Goal: Task Accomplishment & Management: Manage account settings

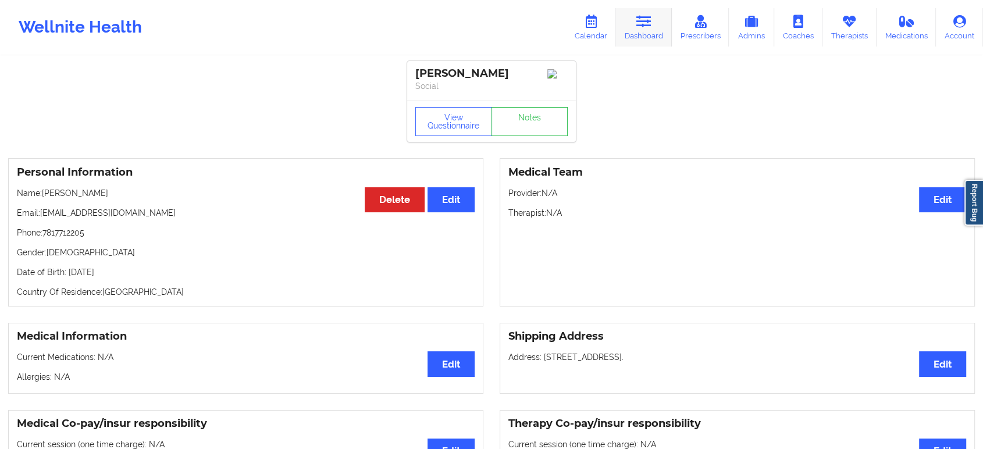
click at [644, 30] on link "Dashboard" at bounding box center [644, 27] width 56 height 38
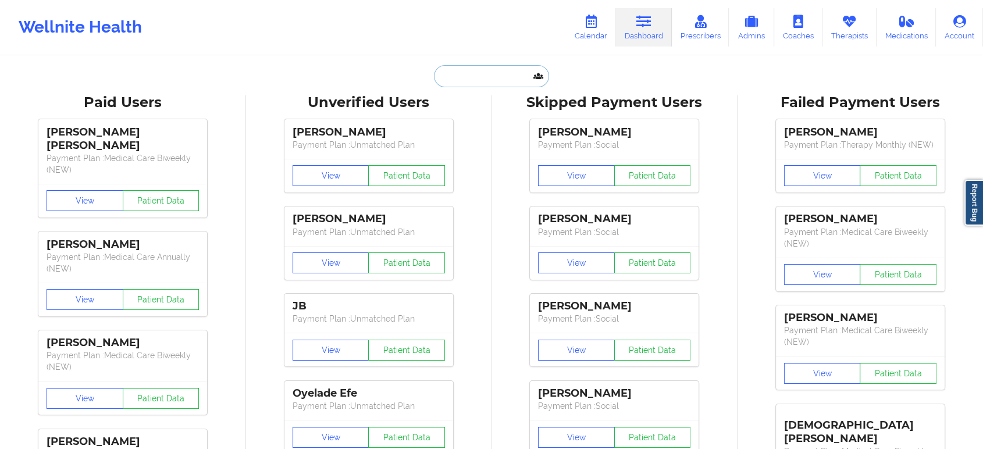
click at [508, 72] on input "text" at bounding box center [491, 76] width 115 height 22
paste input "[EMAIL_ADDRESS][DOMAIN_NAME]"
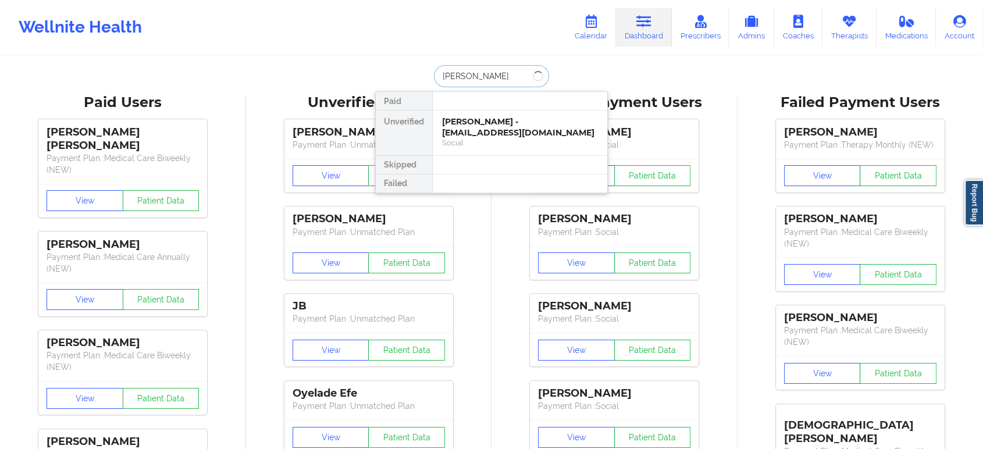
type input "daniel mcgr"
click at [497, 120] on div "Daniel Mcgrath - grath27@gmail.com" at bounding box center [520, 127] width 156 height 22
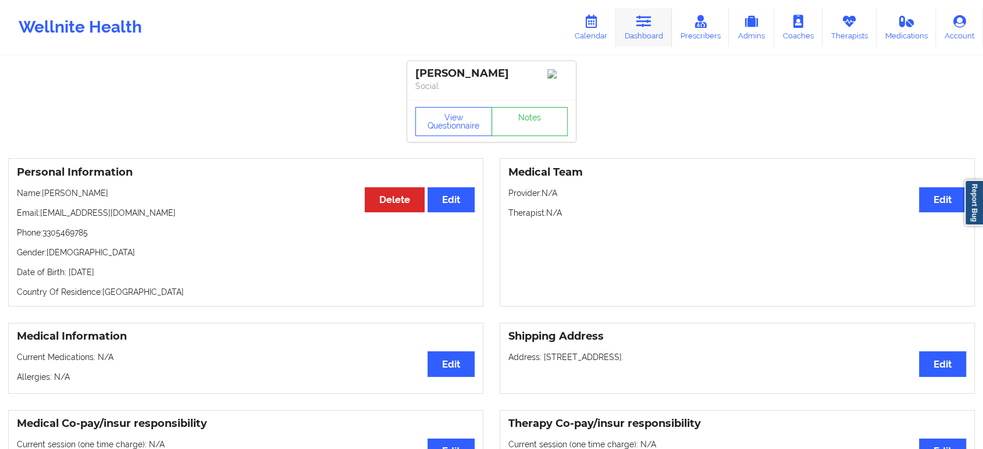
click at [639, 26] on icon at bounding box center [644, 21] width 15 height 13
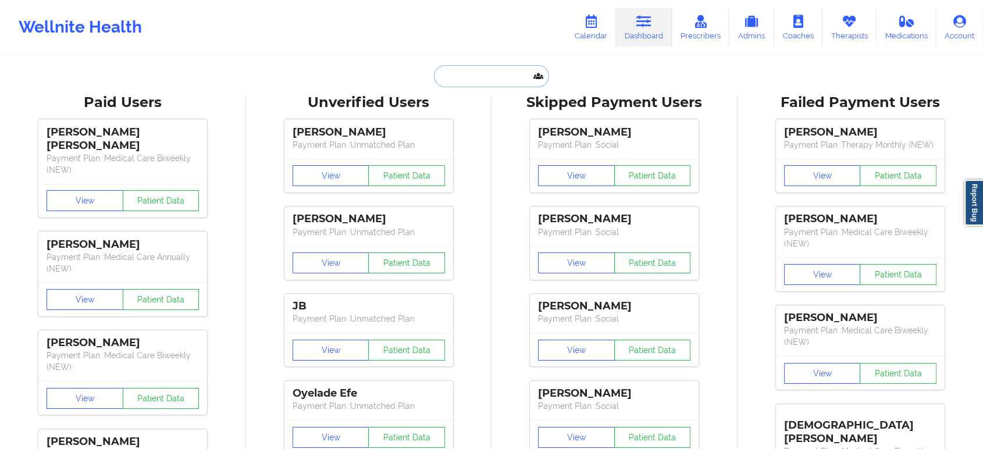
click at [511, 66] on input "text" at bounding box center [491, 76] width 115 height 22
paste input "Talli Bryant"
type input "Talli Bryant"
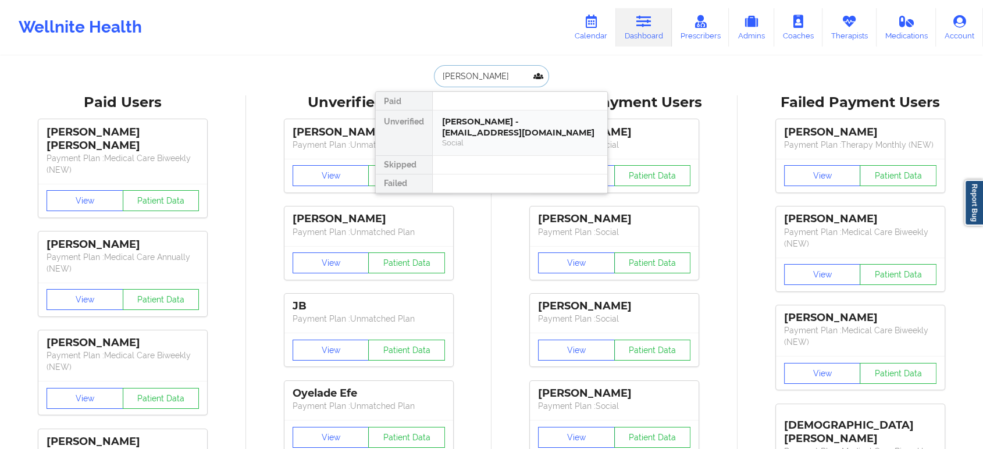
click at [484, 128] on div "Talli Bryant - tallibryant44@gmail.com" at bounding box center [520, 127] width 156 height 22
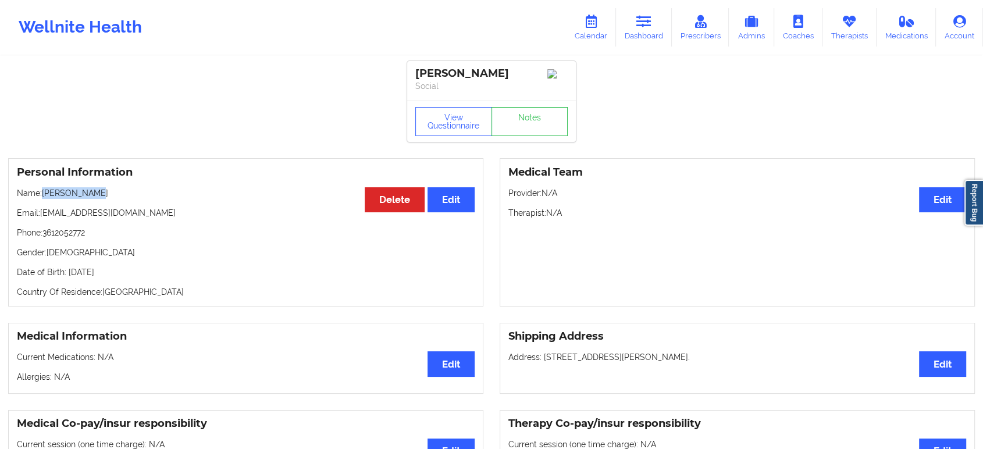
drag, startPoint x: 115, startPoint y: 193, endPoint x: 44, endPoint y: 193, distance: 70.4
click at [44, 193] on p "Name: Talli Bryant" at bounding box center [246, 193] width 458 height 12
copy p "Talli Bryant"
click at [649, 24] on icon at bounding box center [644, 21] width 15 height 13
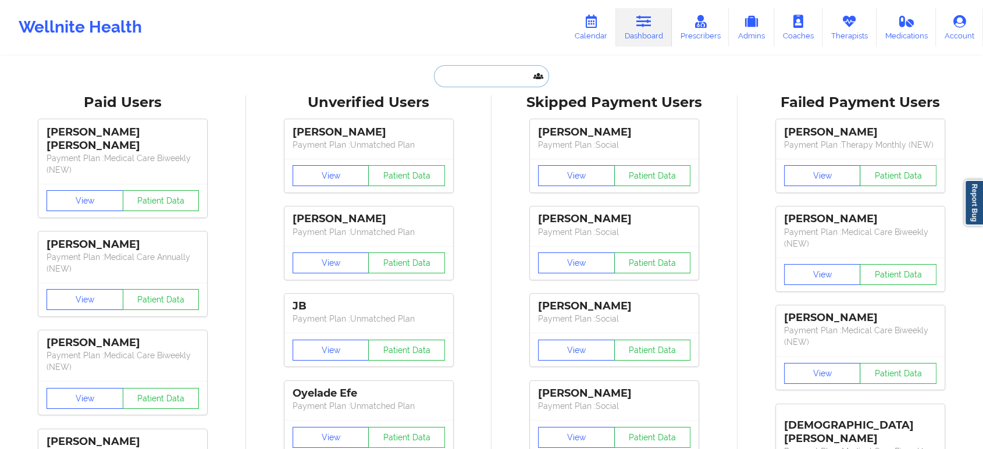
click at [490, 80] on input "text" at bounding box center [491, 76] width 115 height 22
paste input "Katherine Dauser"
type input "Katherine Dauser"
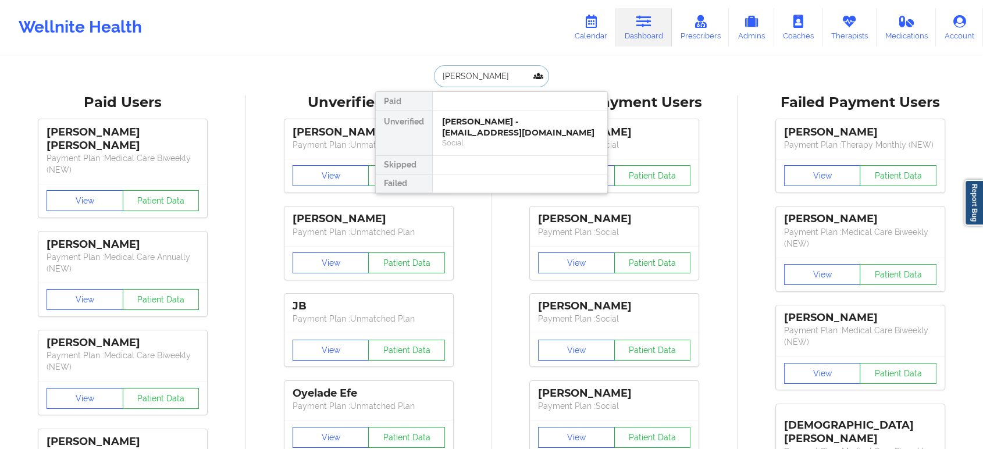
click at [516, 135] on div "Katherine Dauser - greengirl415@gmail.com" at bounding box center [520, 127] width 156 height 22
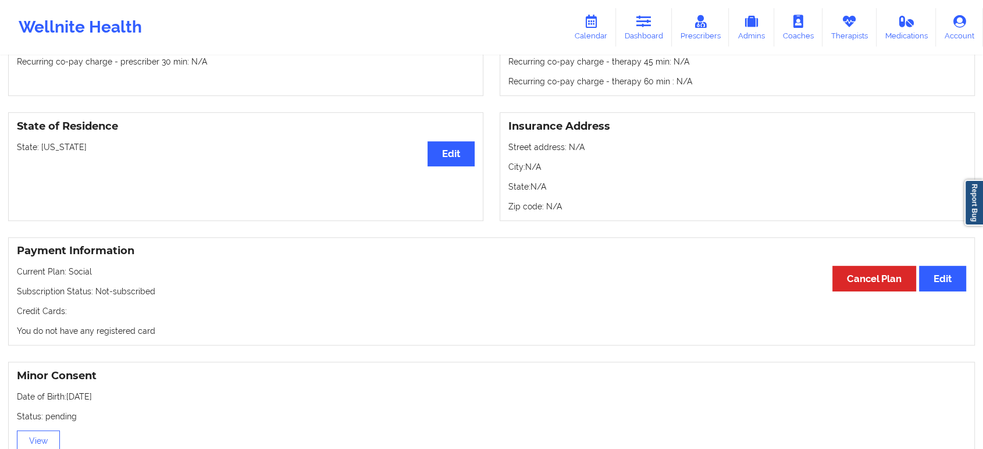
scroll to position [363, 0]
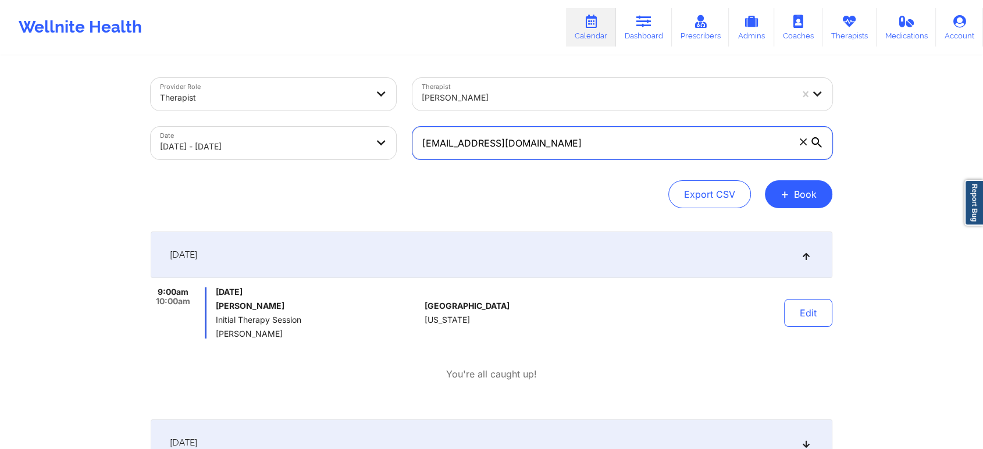
click at [600, 141] on input "[EMAIL_ADDRESS][DOMAIN_NAME]" at bounding box center [623, 143] width 420 height 33
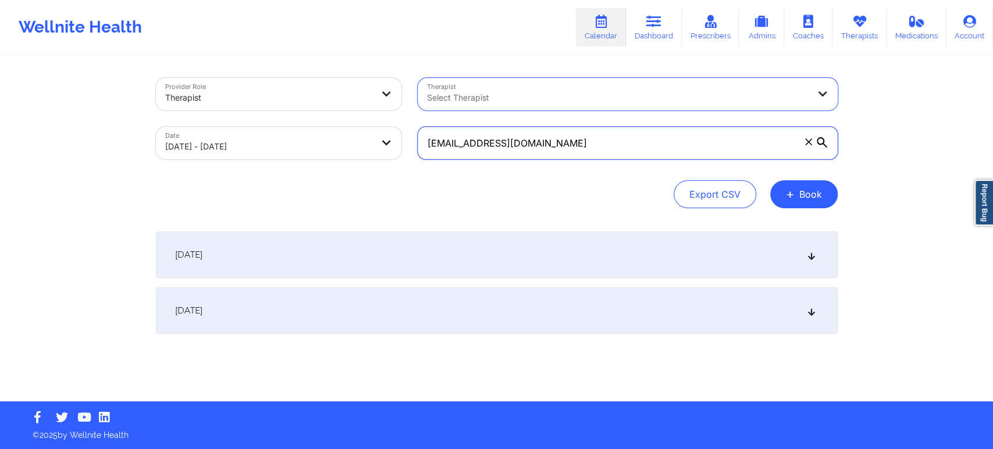
click at [610, 137] on input "[EMAIL_ADDRESS][DOMAIN_NAME]" at bounding box center [628, 143] width 420 height 33
paste input "grath27"
type input "[EMAIL_ADDRESS][DOMAIN_NAME]"
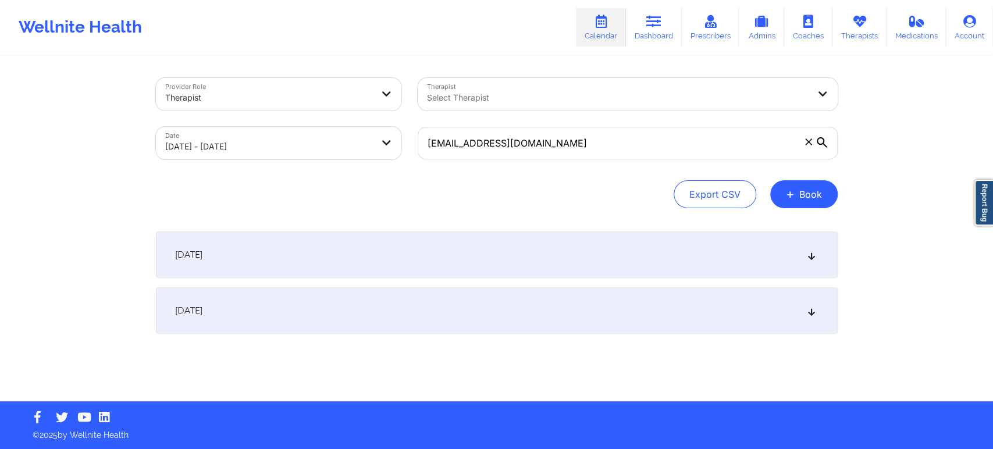
click at [538, 229] on div "Provider Role Therapist Therapist Select Therapist Date [DATE] - [DATE] [EMAIL_…" at bounding box center [497, 229] width 698 height 344
select select "2025-9"
select select "2025-10"
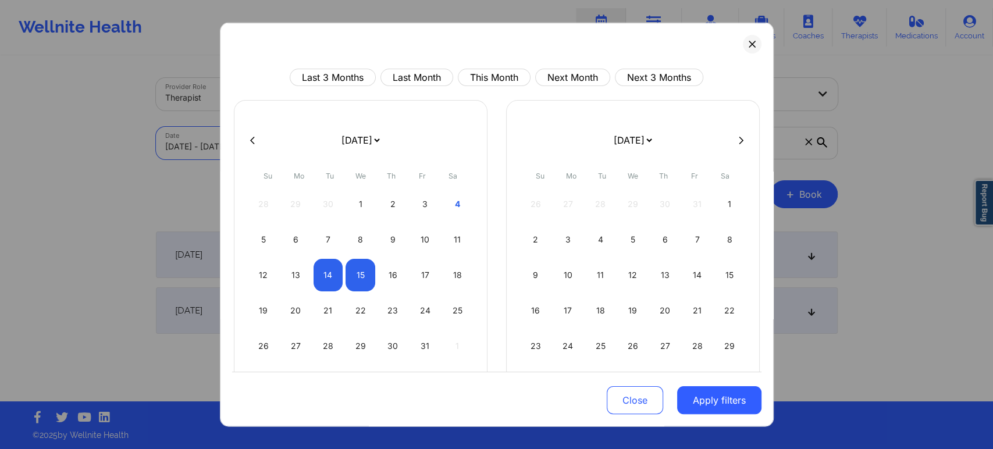
click at [377, 148] on body "Wellnite Health Calendar Dashboard Prescribers Admins Coaches Therapists Medica…" at bounding box center [496, 224] width 993 height 449
click at [362, 202] on div "1" at bounding box center [361, 204] width 30 height 33
select select "2025-9"
select select "2025-10"
select select "2025-9"
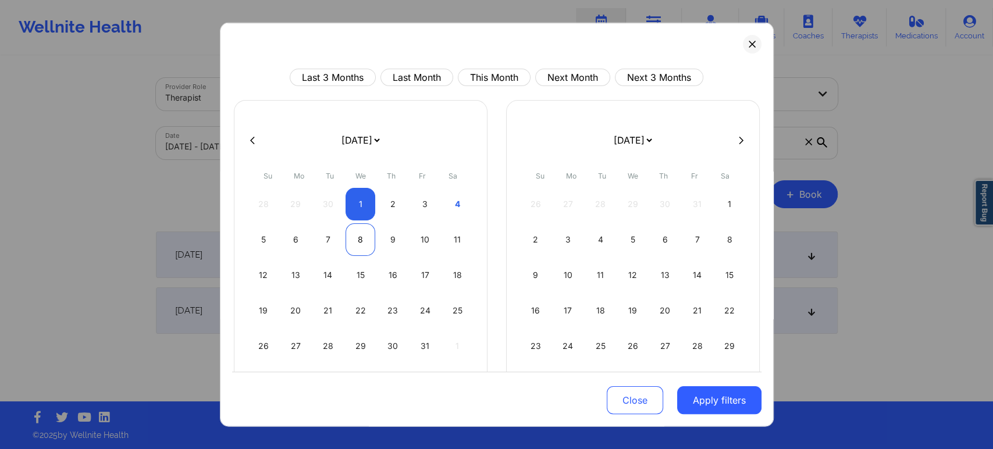
select select "2025-10"
click at [359, 239] on div "8" at bounding box center [361, 239] width 30 height 33
select select "2025-9"
select select "2025-10"
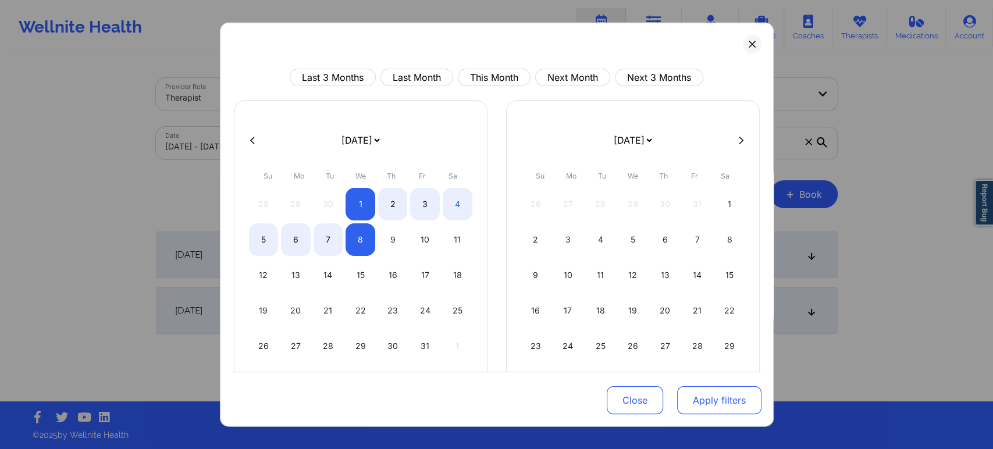
click at [716, 404] on button "Apply filters" at bounding box center [719, 400] width 84 height 28
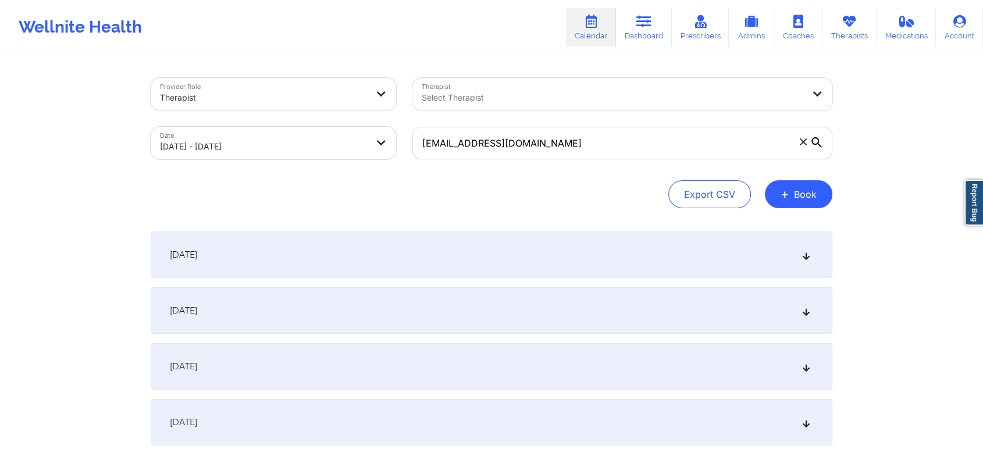
click at [747, 261] on div "[DATE]" at bounding box center [492, 255] width 682 height 47
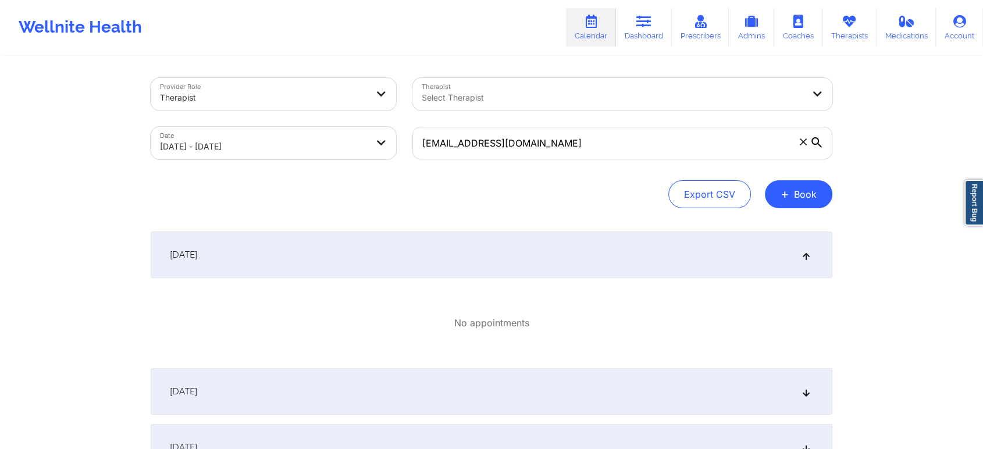
click at [756, 258] on div "[DATE]" at bounding box center [492, 255] width 682 height 47
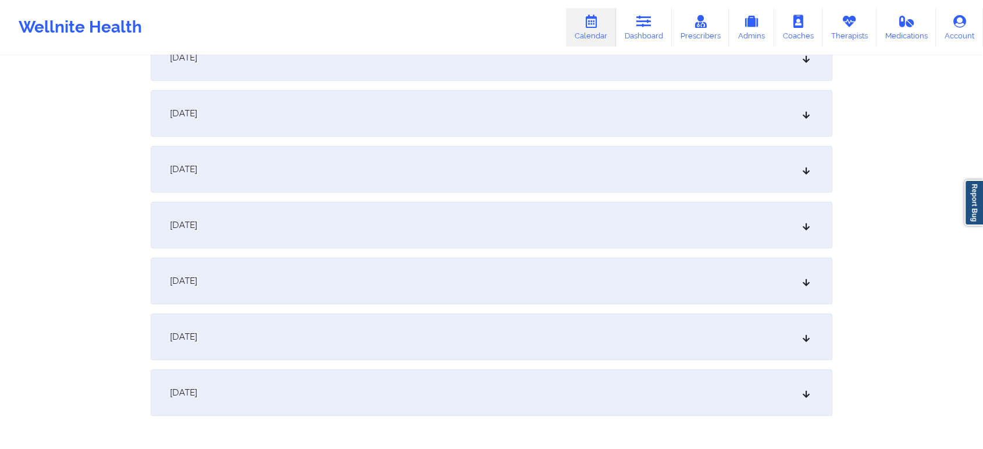
scroll to position [258, 0]
click at [711, 330] on div "[DATE]" at bounding box center [492, 331] width 682 height 47
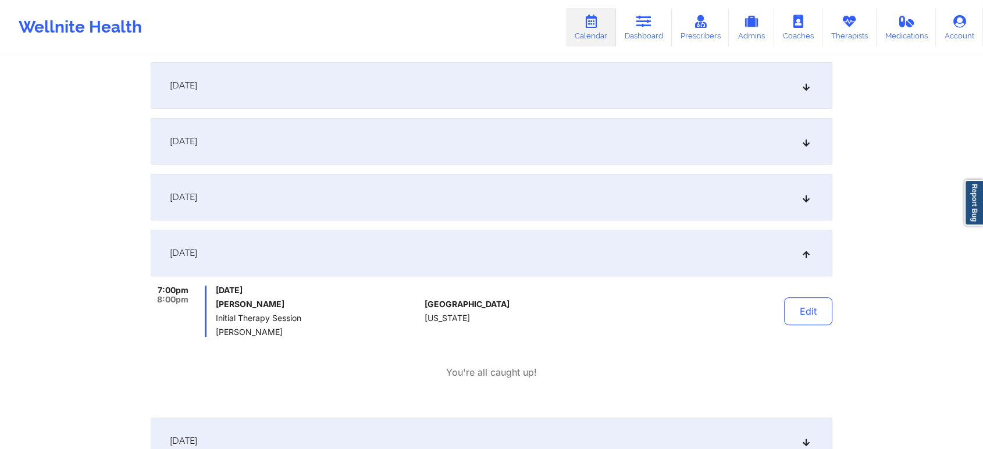
scroll to position [388, 0]
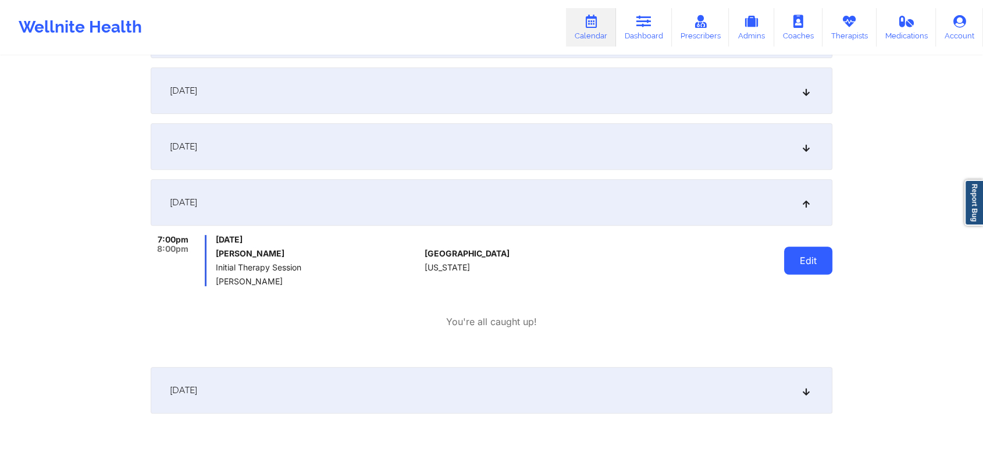
click at [822, 260] on button "Edit" at bounding box center [808, 261] width 48 height 28
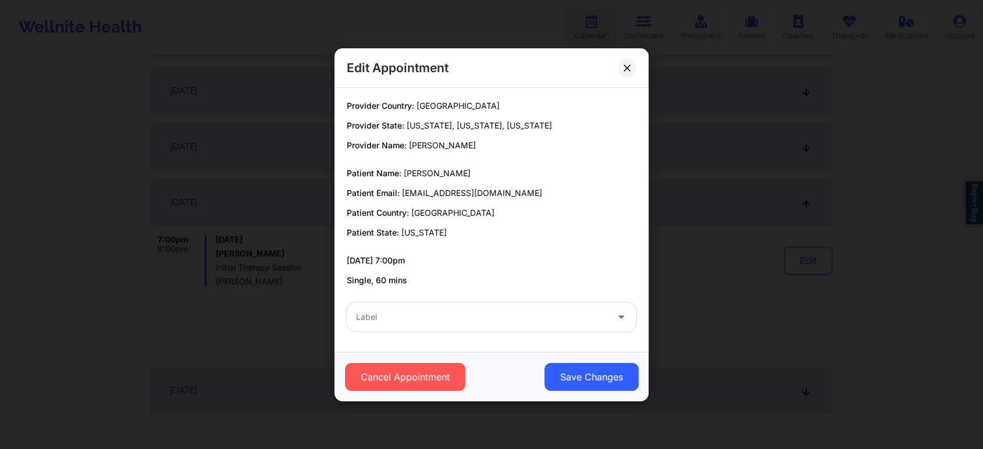
click at [395, 261] on p "[DATE] 7:00pm" at bounding box center [492, 261] width 290 height 12
click at [626, 63] on button at bounding box center [627, 67] width 19 height 19
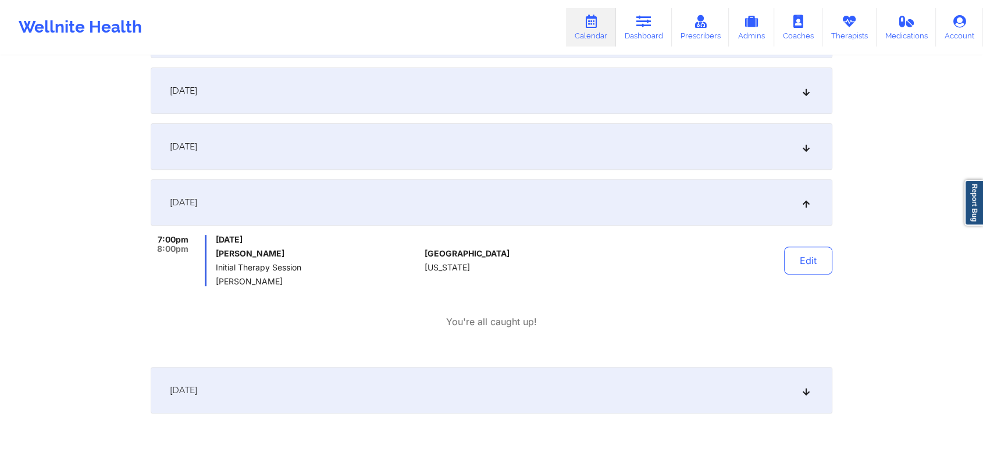
click at [808, 143] on icon at bounding box center [807, 147] width 10 height 8
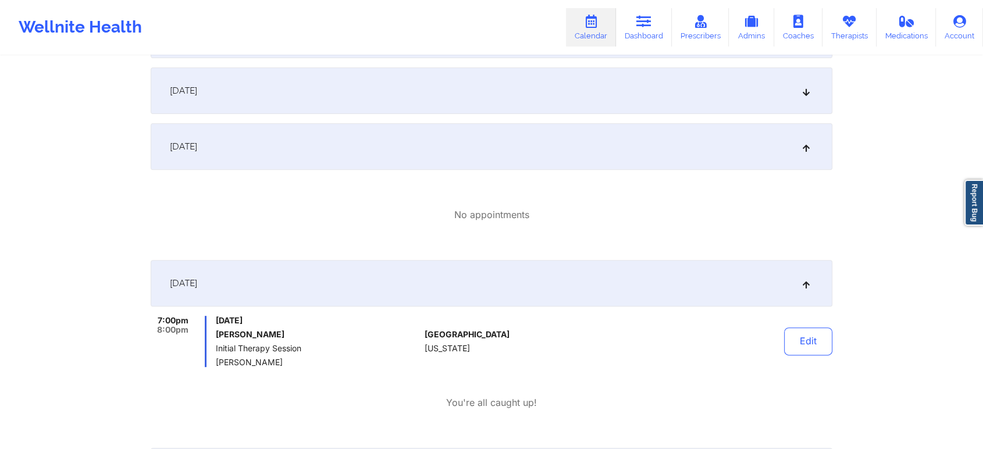
click at [808, 143] on icon at bounding box center [807, 147] width 10 height 8
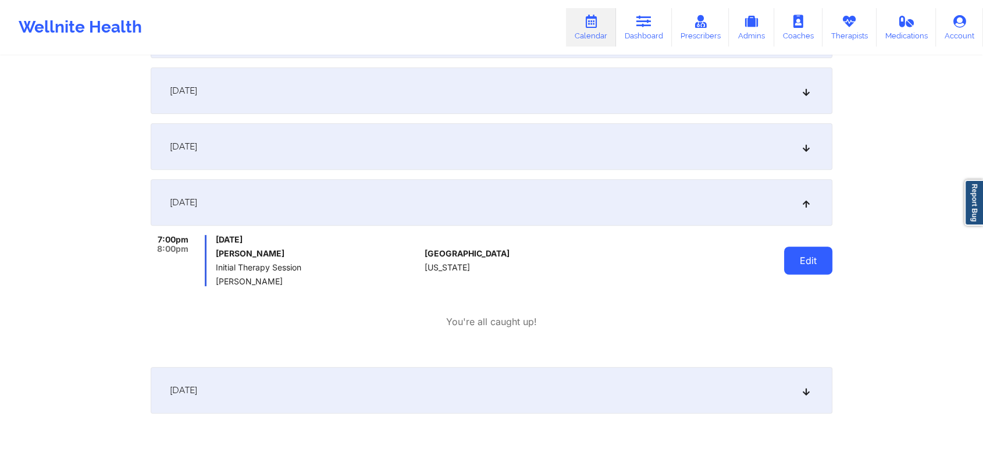
click at [816, 261] on button "Edit" at bounding box center [808, 261] width 48 height 28
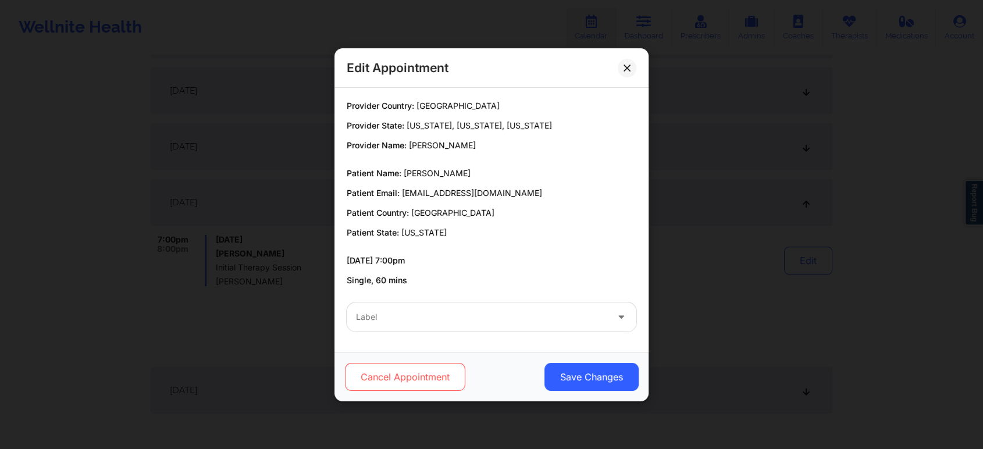
click at [429, 371] on button "Cancel Appointment" at bounding box center [405, 377] width 120 height 28
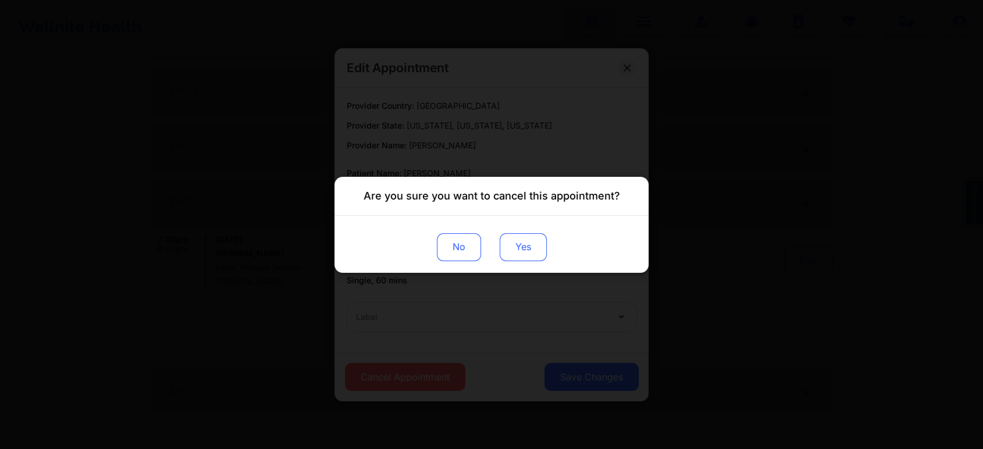
click at [526, 247] on button "Yes" at bounding box center [523, 247] width 47 height 28
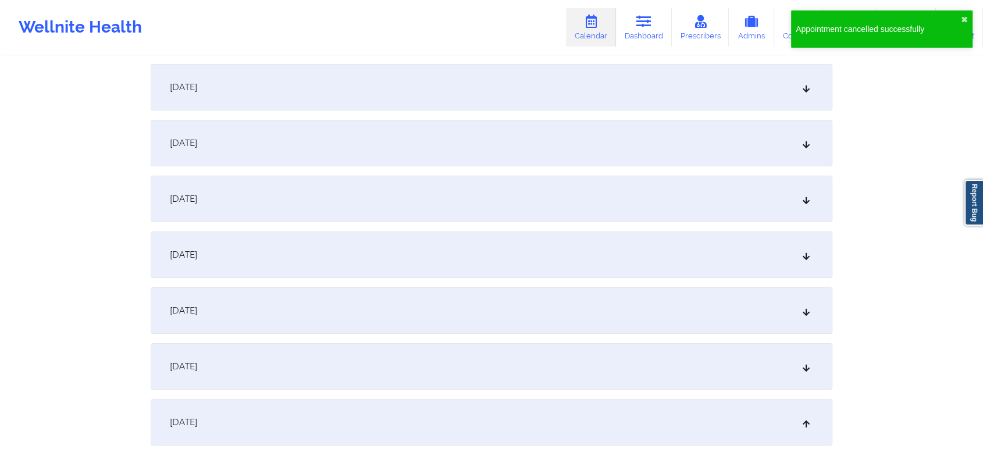
scroll to position [0, 0]
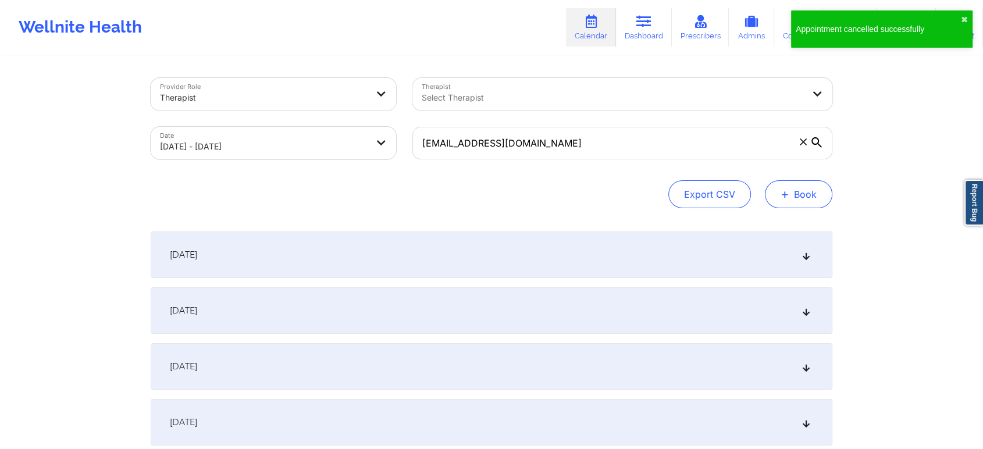
click at [813, 196] on button "+ Book" at bounding box center [798, 194] width 67 height 28
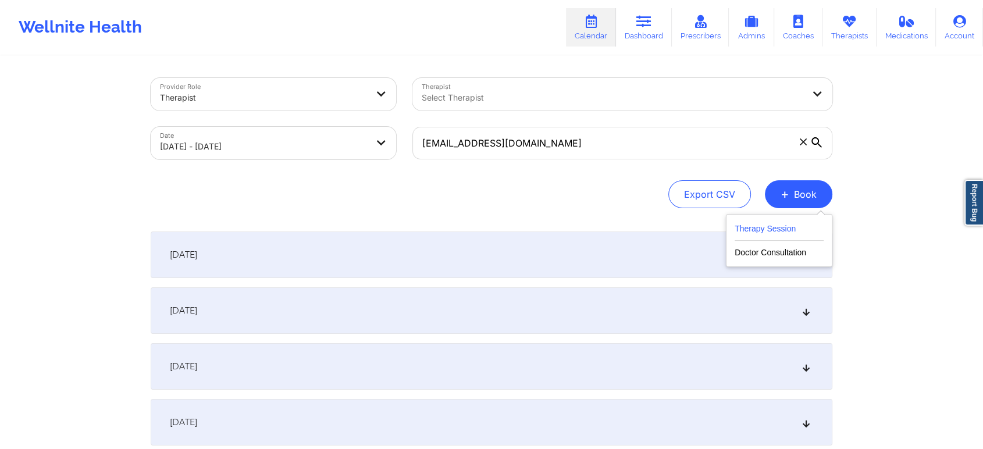
click at [793, 229] on button "Therapy Session" at bounding box center [779, 231] width 89 height 19
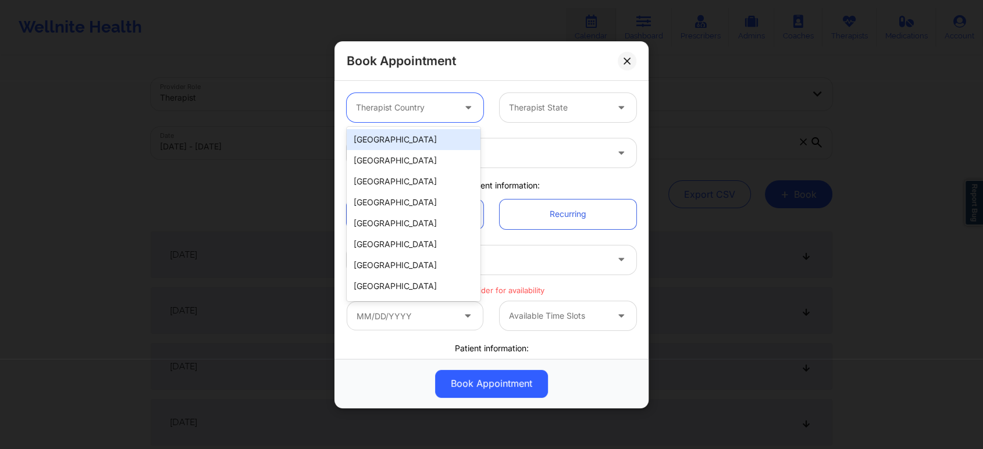
click at [439, 109] on div at bounding box center [405, 108] width 98 height 14
click at [444, 137] on div "[GEOGRAPHIC_DATA]" at bounding box center [414, 139] width 134 height 21
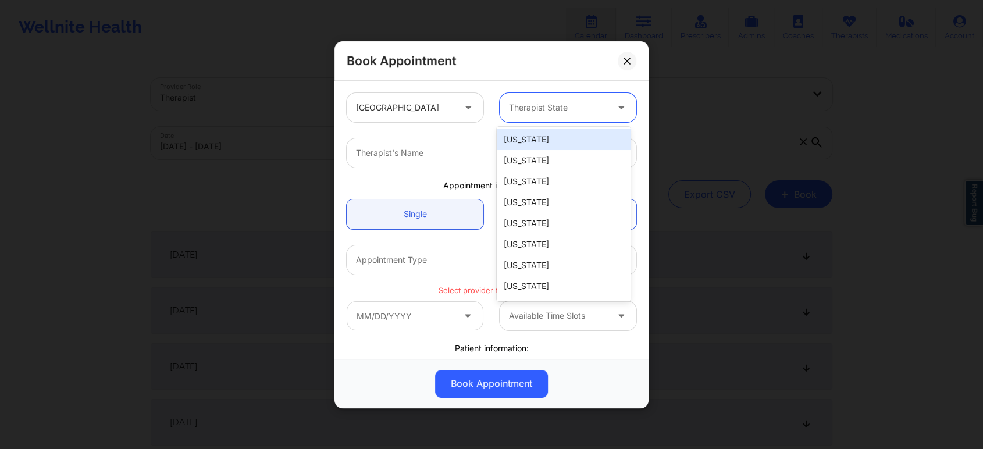
click at [559, 105] on div at bounding box center [558, 108] width 98 height 14
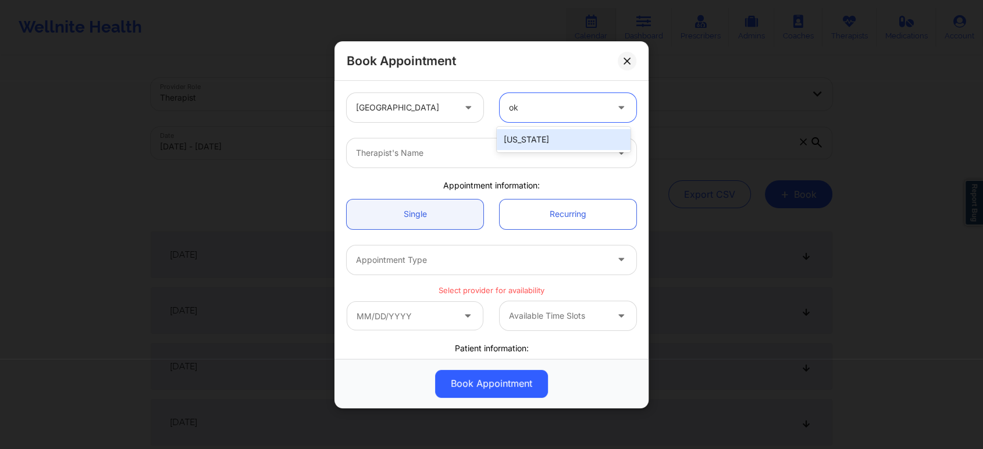
type input "okl"
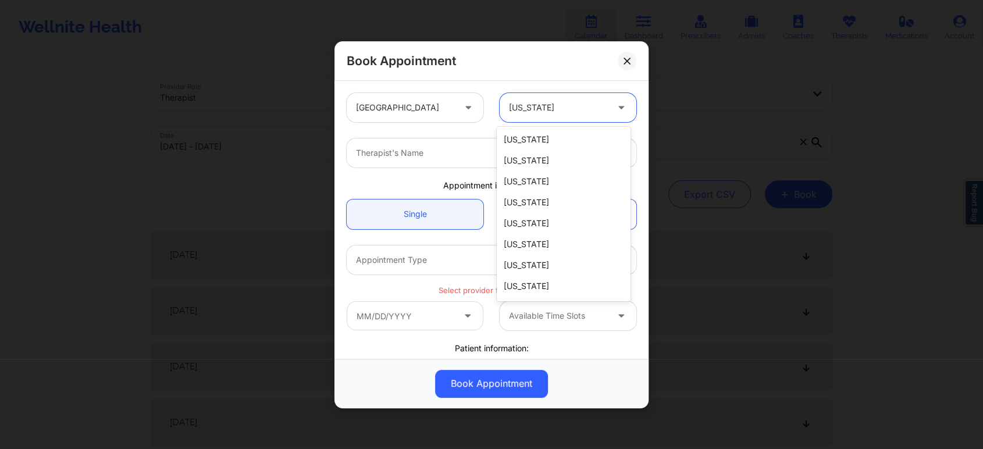
click at [585, 113] on div at bounding box center [558, 108] width 98 height 14
type input "ohi"
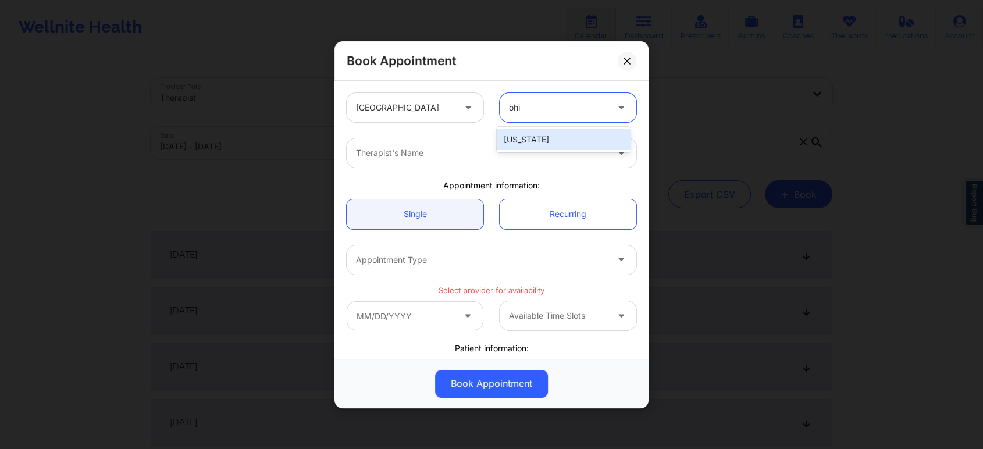
click at [571, 141] on div "[US_STATE]" at bounding box center [564, 139] width 134 height 21
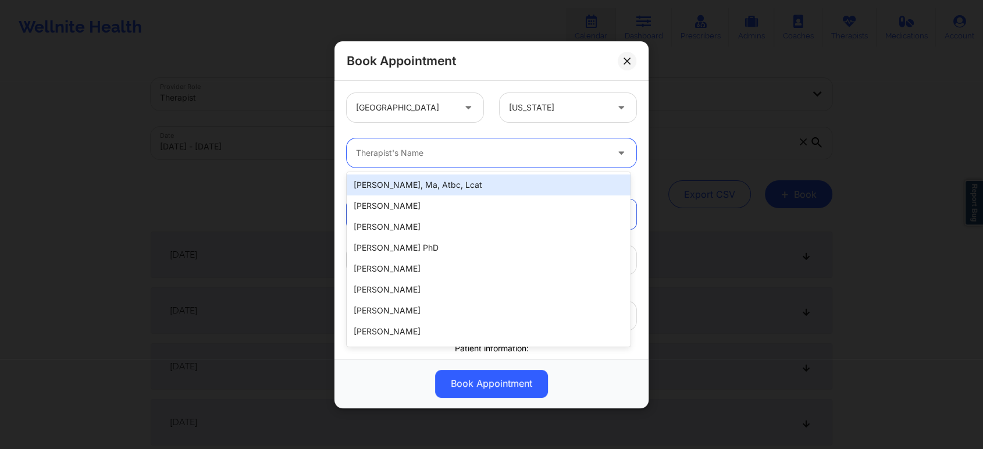
click at [562, 160] on div "Therapist's Name" at bounding box center [478, 152] width 262 height 29
type input "rodn"
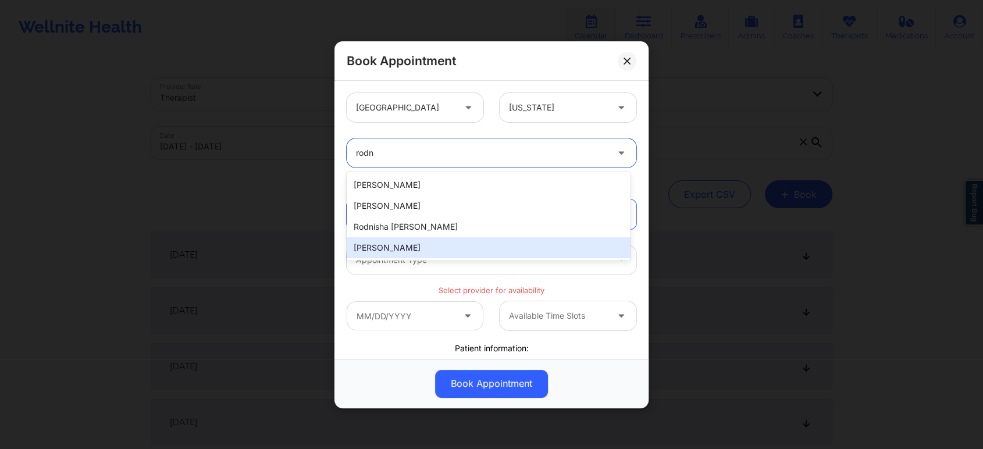
click at [431, 250] on div "[PERSON_NAME]" at bounding box center [489, 247] width 284 height 21
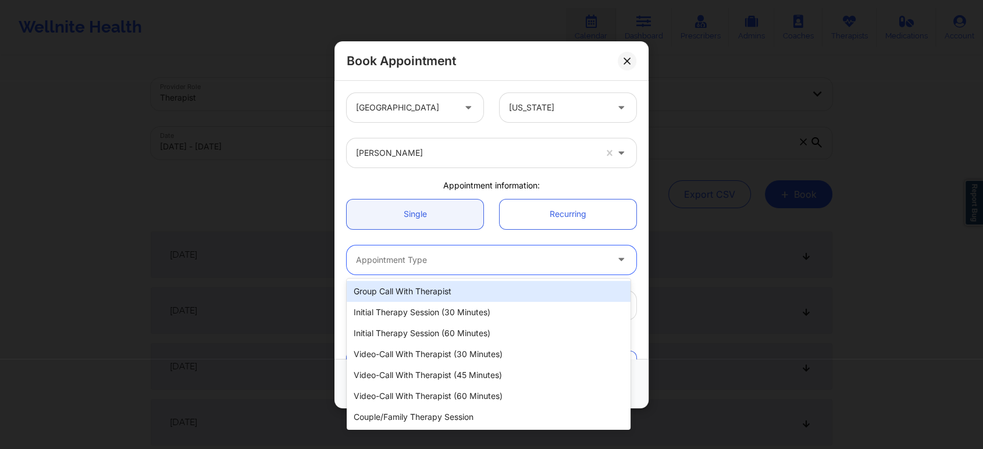
click at [464, 255] on div at bounding box center [481, 260] width 251 height 14
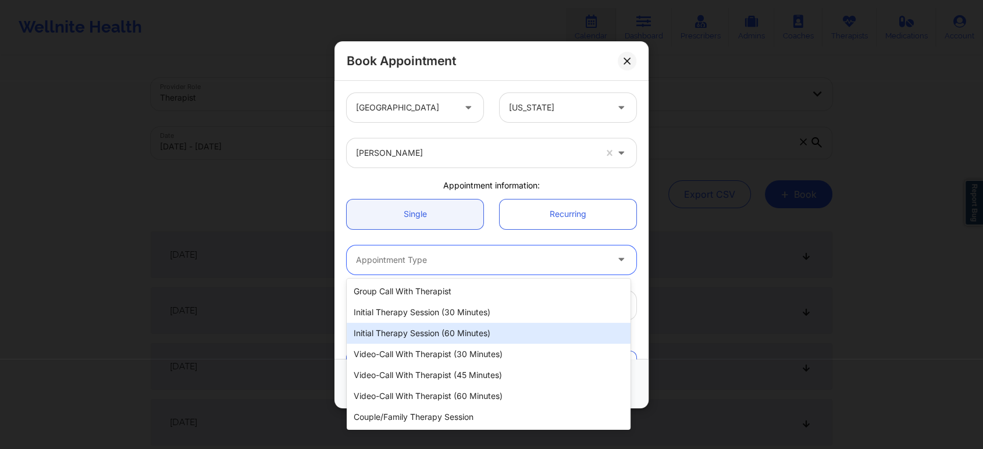
click at [465, 339] on div "Initial Therapy Session (60 minutes)" at bounding box center [489, 333] width 284 height 21
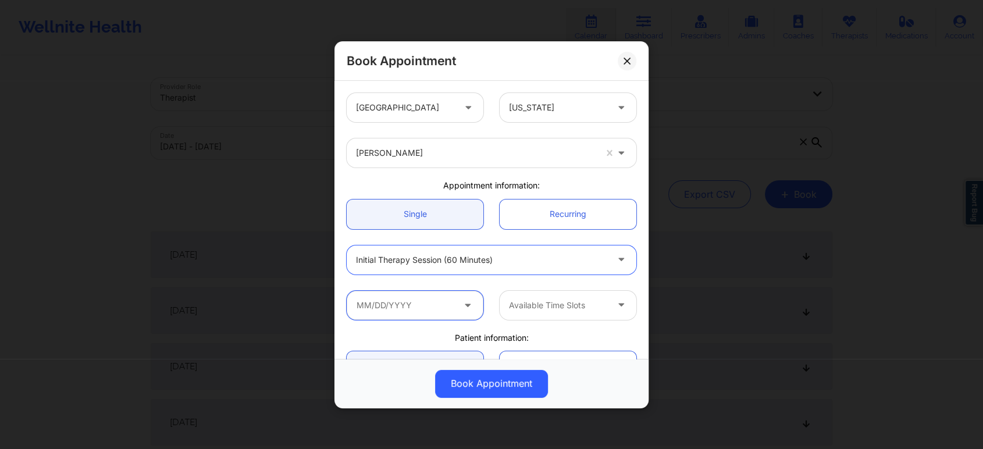
click at [445, 305] on input "text" at bounding box center [415, 304] width 137 height 29
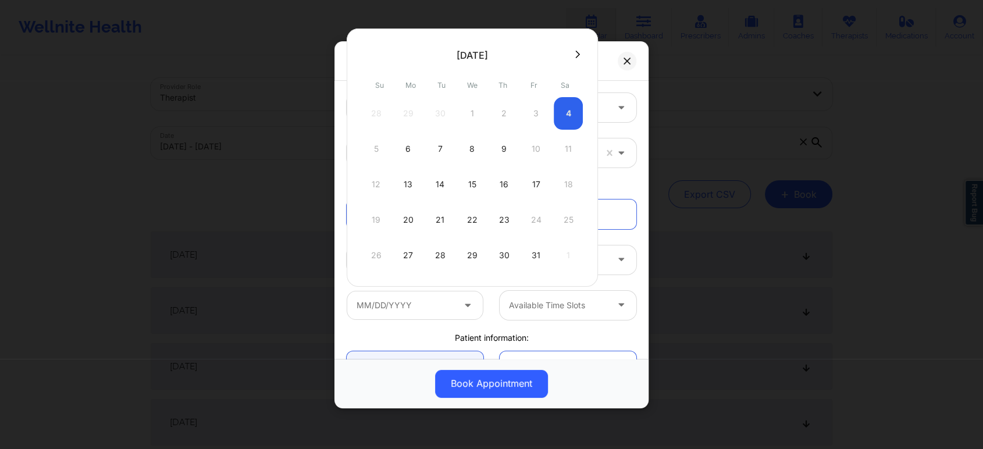
click at [410, 142] on div "6" at bounding box center [408, 149] width 29 height 33
type input "[DATE]"
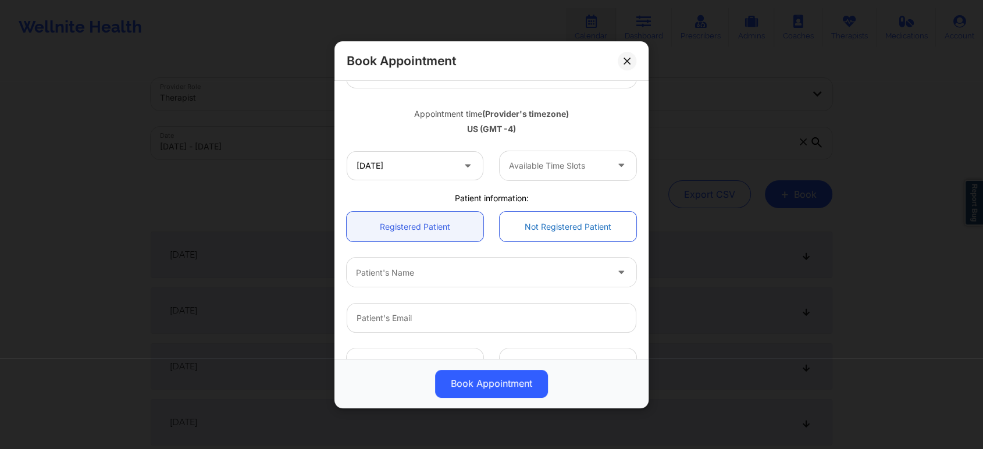
scroll to position [194, 0]
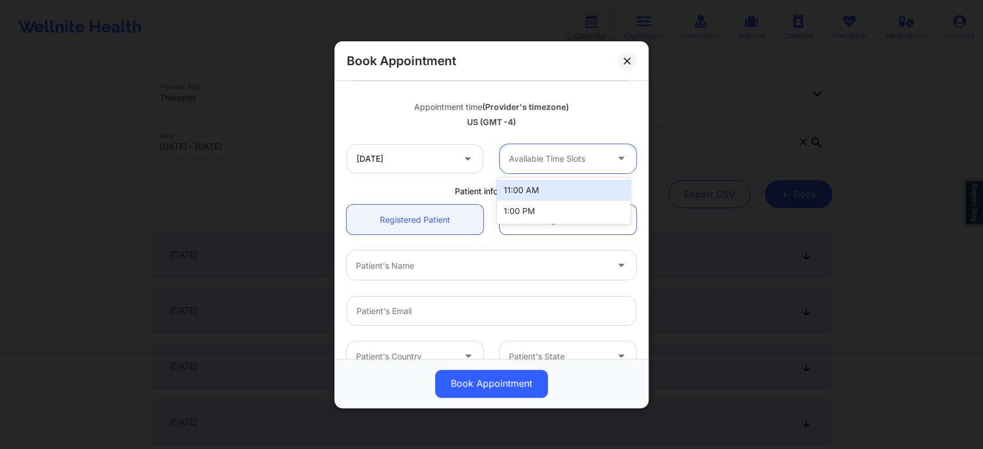
click at [595, 158] on div at bounding box center [558, 159] width 98 height 14
click at [459, 155] on input "[DATE]" at bounding box center [415, 158] width 137 height 29
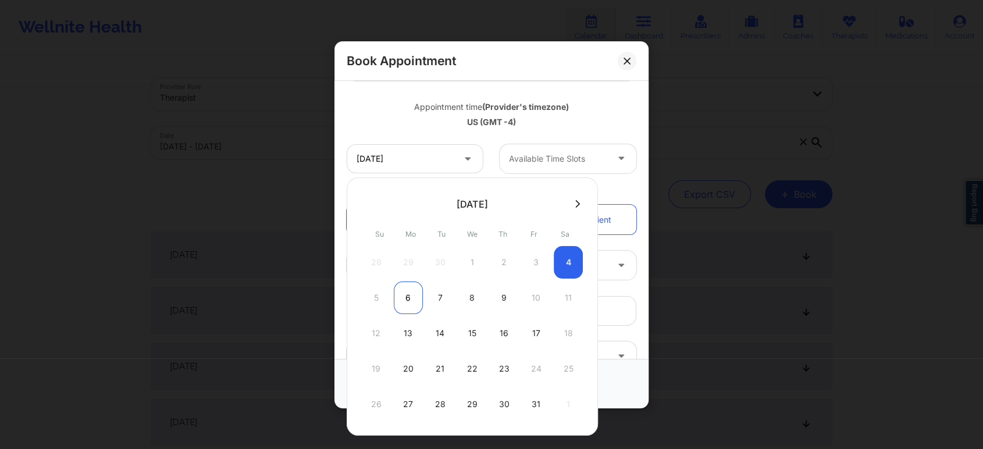
click at [404, 303] on div "6" at bounding box center [408, 298] width 29 height 33
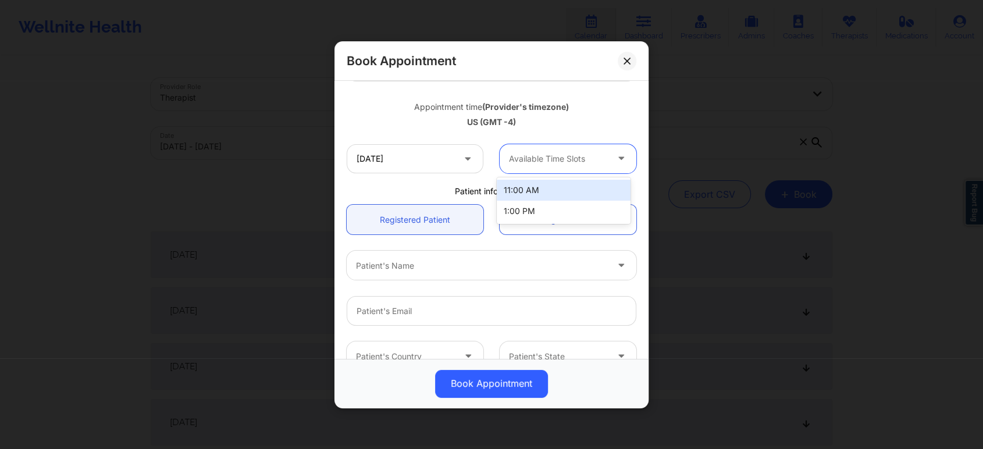
click at [600, 151] on div "Available Time Slots" at bounding box center [554, 158] width 109 height 29
click at [600, 150] on div "Available Time Slots" at bounding box center [554, 158] width 109 height 29
click at [624, 64] on button at bounding box center [627, 60] width 19 height 19
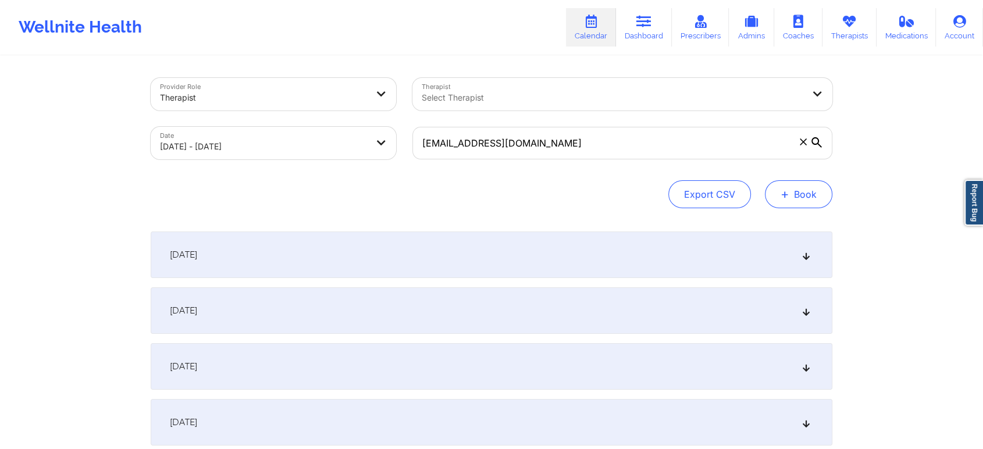
click at [798, 194] on button "+ Book" at bounding box center [798, 194] width 67 height 28
click at [794, 230] on button "Therapy Session" at bounding box center [779, 231] width 89 height 19
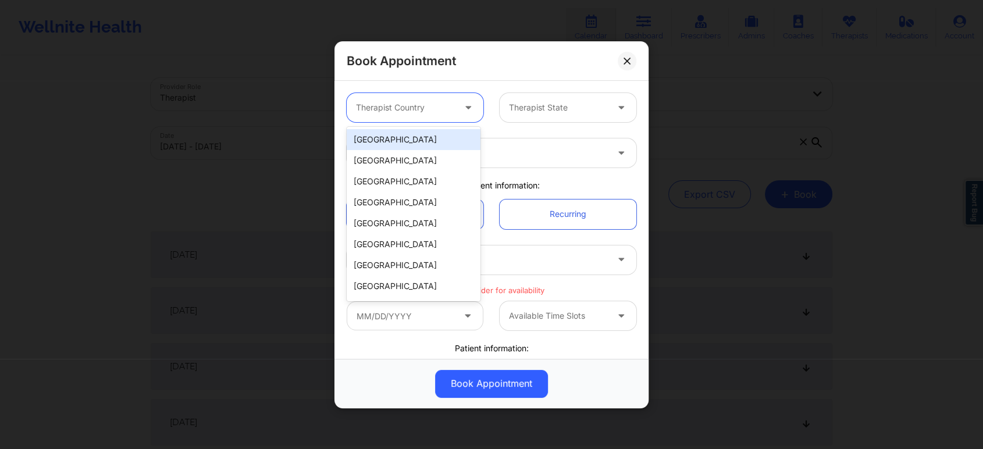
click at [459, 113] on div at bounding box center [470, 107] width 28 height 29
click at [406, 137] on div "[GEOGRAPHIC_DATA]" at bounding box center [414, 139] width 134 height 21
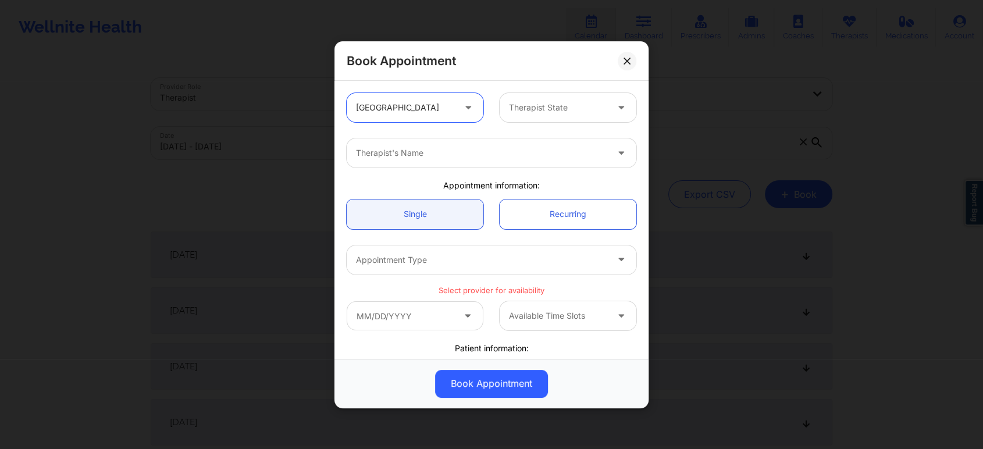
click at [559, 115] on div "Therapist State" at bounding box center [554, 107] width 109 height 29
type input "flo"
click at [552, 138] on div "[US_STATE]" at bounding box center [564, 139] width 134 height 21
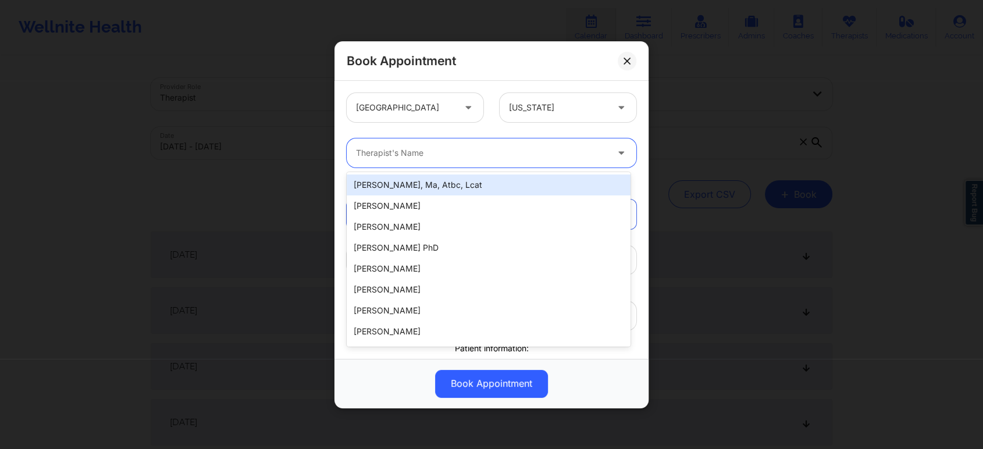
click at [532, 151] on div at bounding box center [481, 153] width 251 height 14
paste input "[PERSON_NAME]"
type input "[PERSON_NAME]"
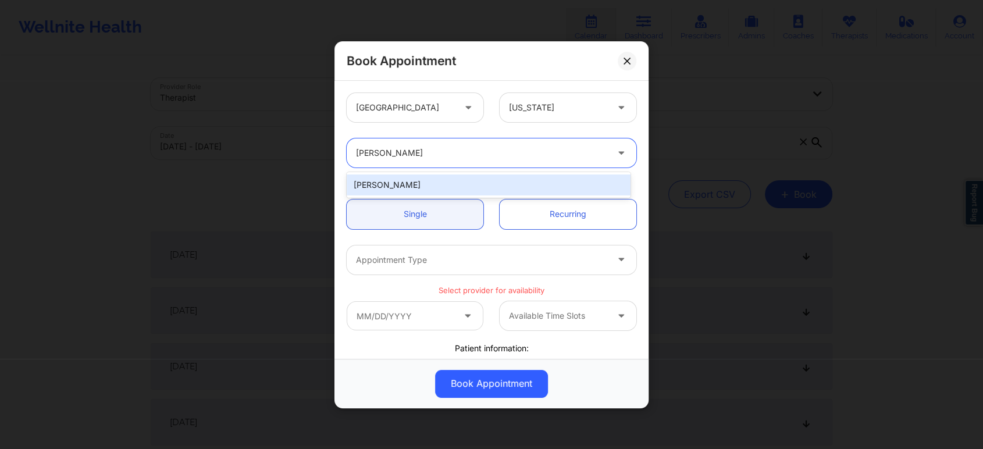
click at [478, 188] on div "[PERSON_NAME]" at bounding box center [489, 185] width 284 height 21
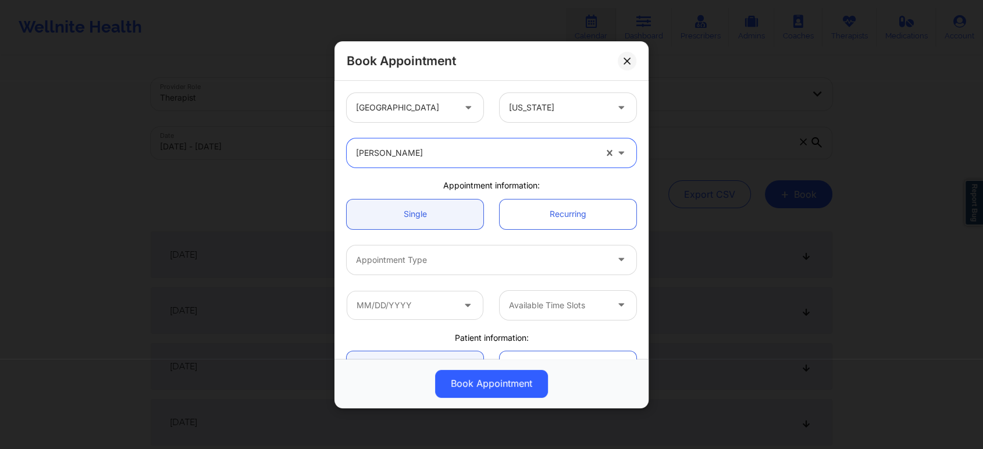
click at [488, 253] on div at bounding box center [481, 260] width 251 height 14
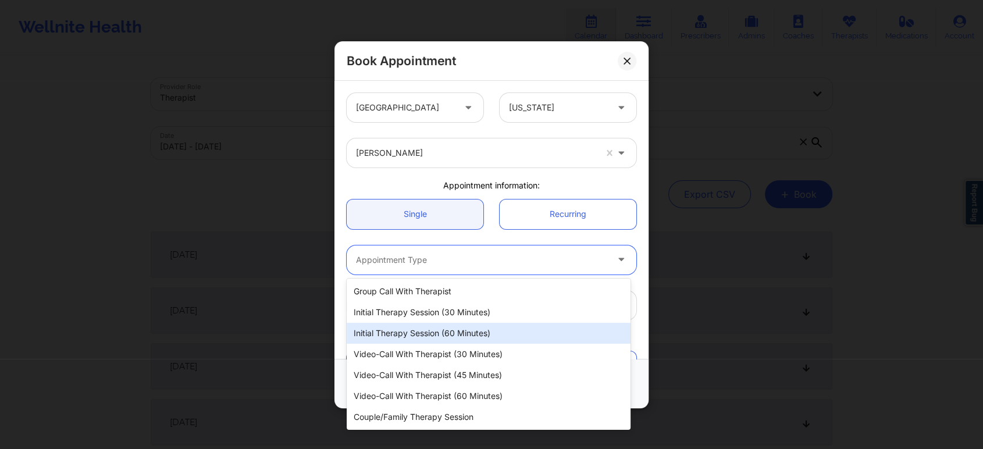
click at [461, 333] on div "Initial Therapy Session (60 minutes)" at bounding box center [489, 333] width 284 height 21
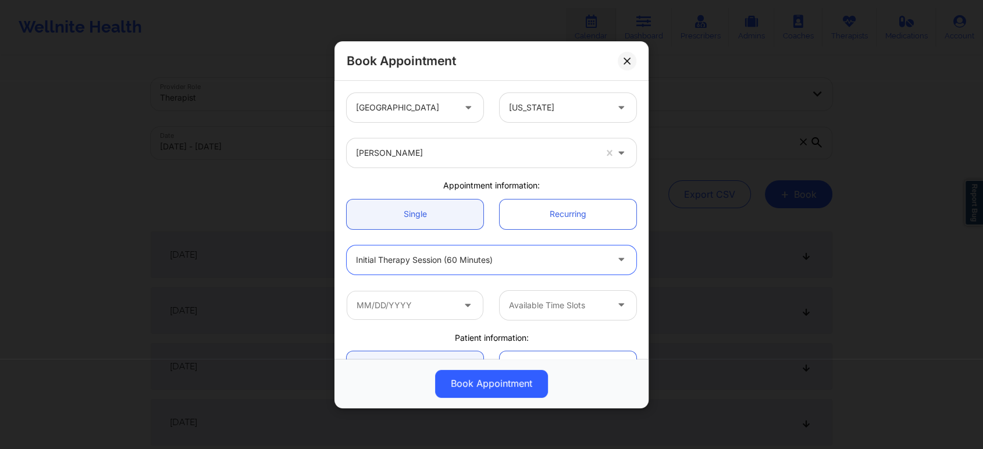
click at [462, 308] on icon at bounding box center [468, 303] width 12 height 10
click at [454, 304] on input "text" at bounding box center [415, 304] width 137 height 29
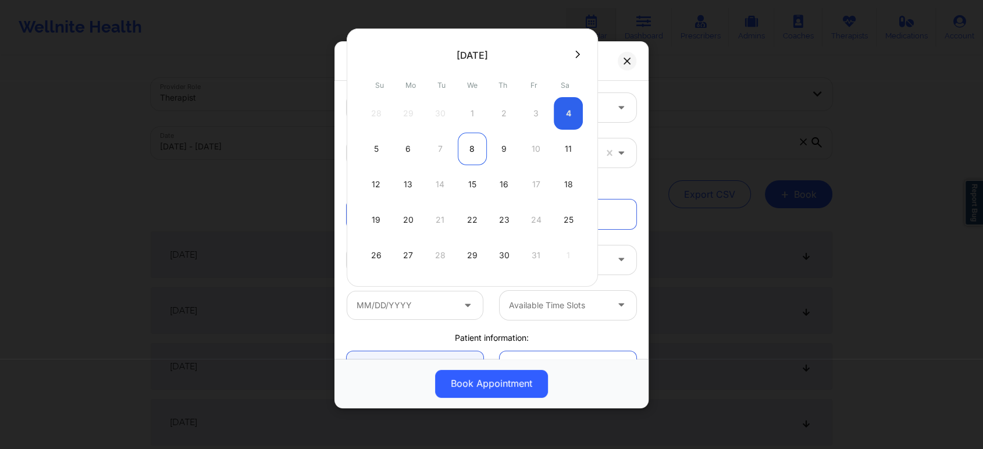
click at [472, 152] on div "8" at bounding box center [472, 149] width 29 height 33
type input "[DATE]"
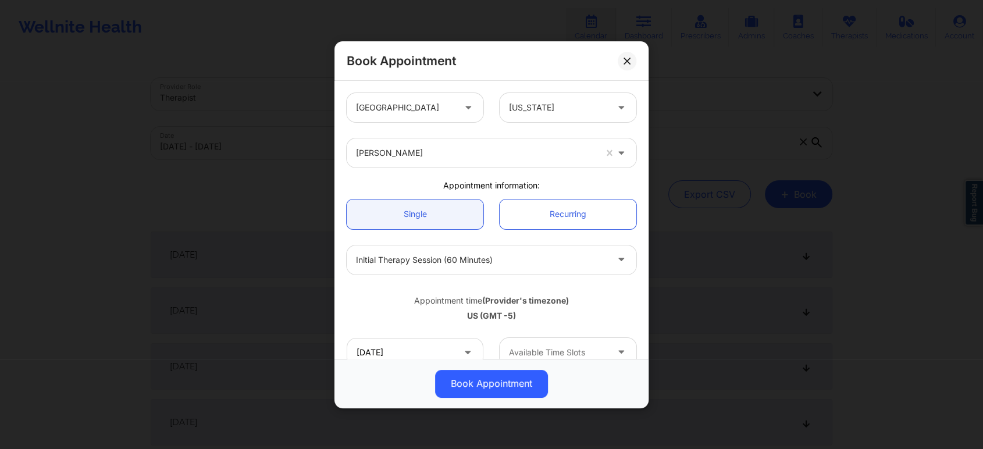
scroll to position [129, 0]
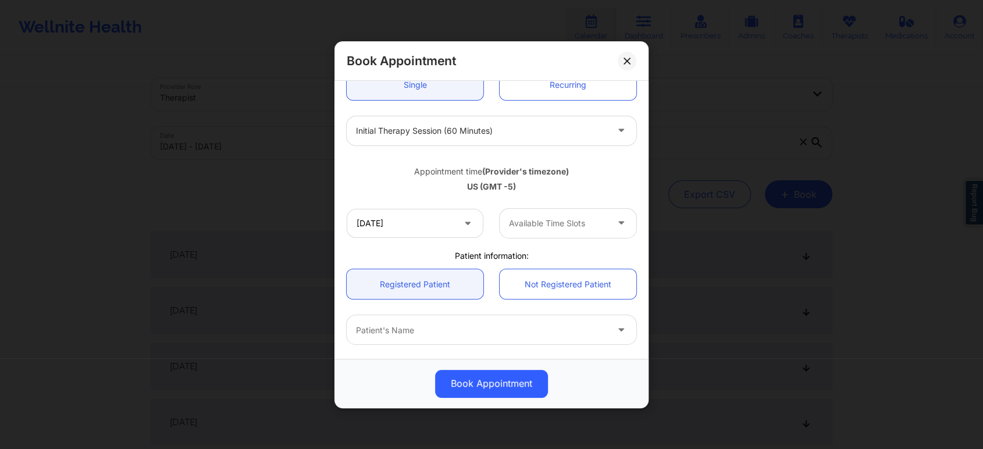
click at [603, 222] on div "Available Time Slots" at bounding box center [554, 222] width 109 height 29
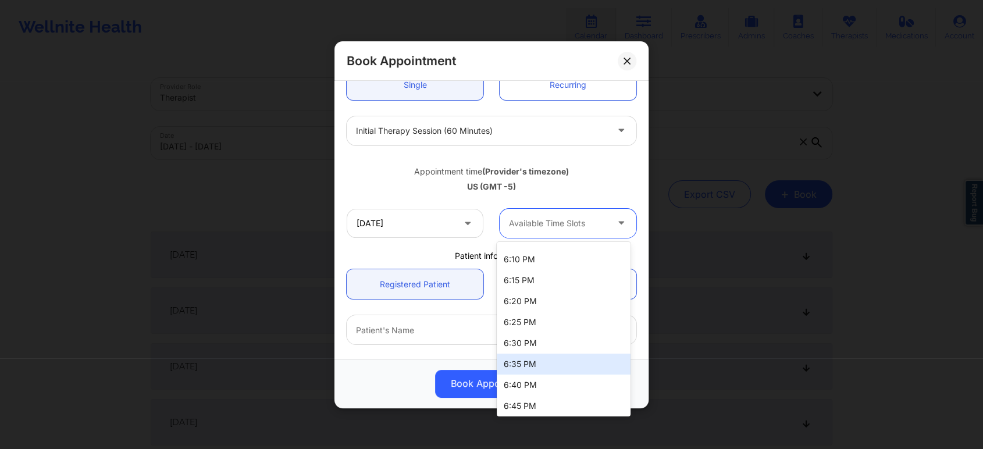
scroll to position [0, 0]
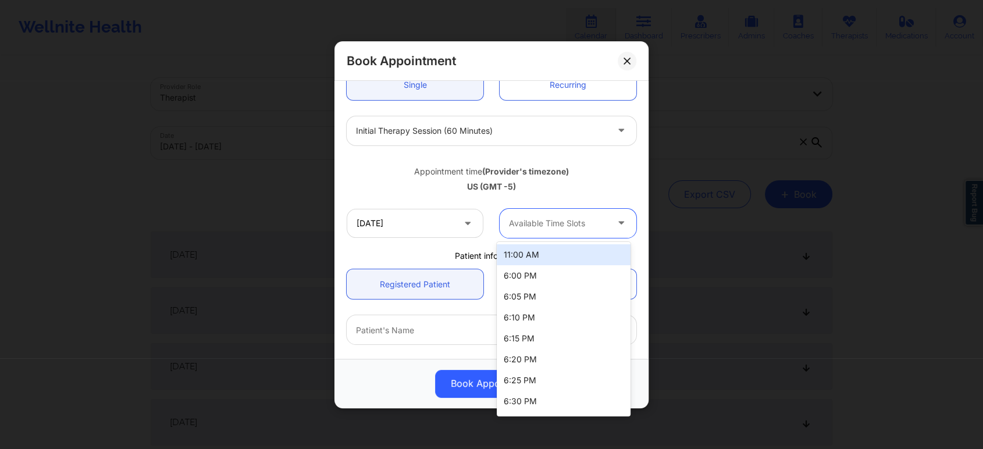
click at [610, 179] on div "Appointment time (Provider's timezone) [GEOGRAPHIC_DATA] (GMT -5)" at bounding box center [492, 176] width 306 height 31
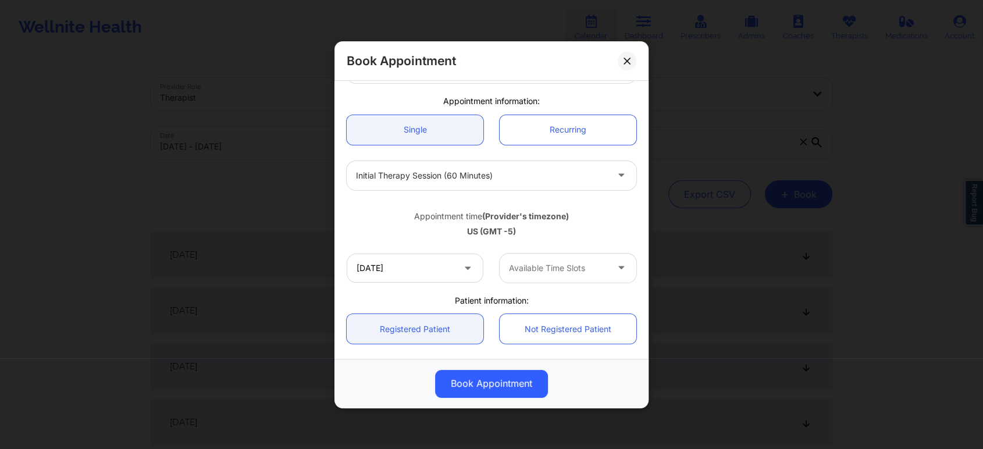
scroll to position [65, 0]
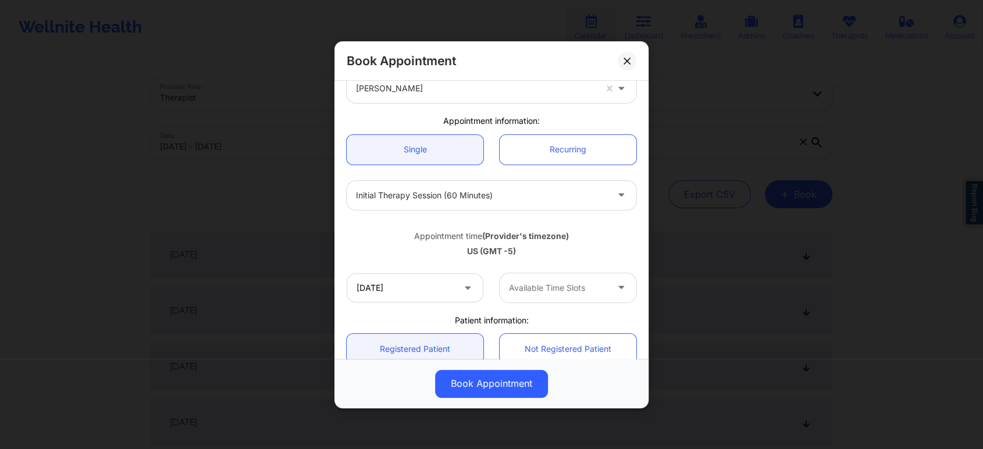
click at [497, 190] on div at bounding box center [481, 196] width 251 height 14
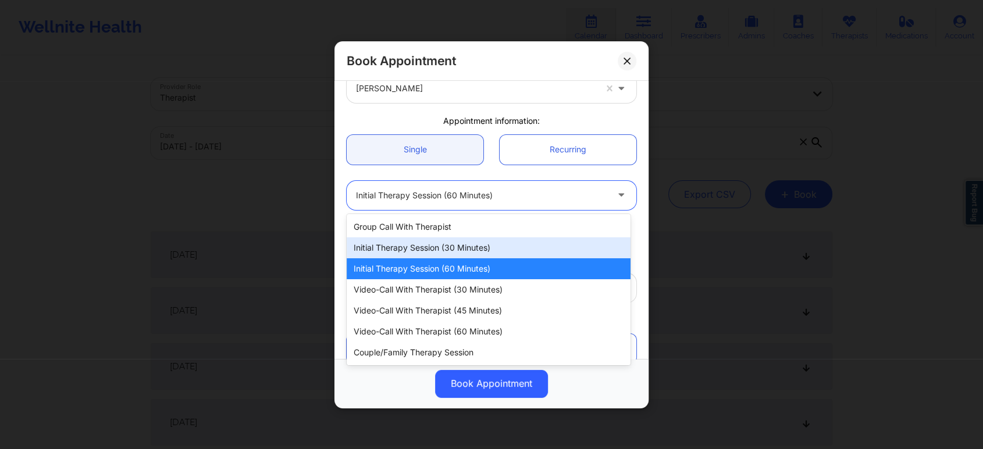
click at [462, 244] on div "Initial Therapy Session (30 minutes)" at bounding box center [489, 247] width 284 height 21
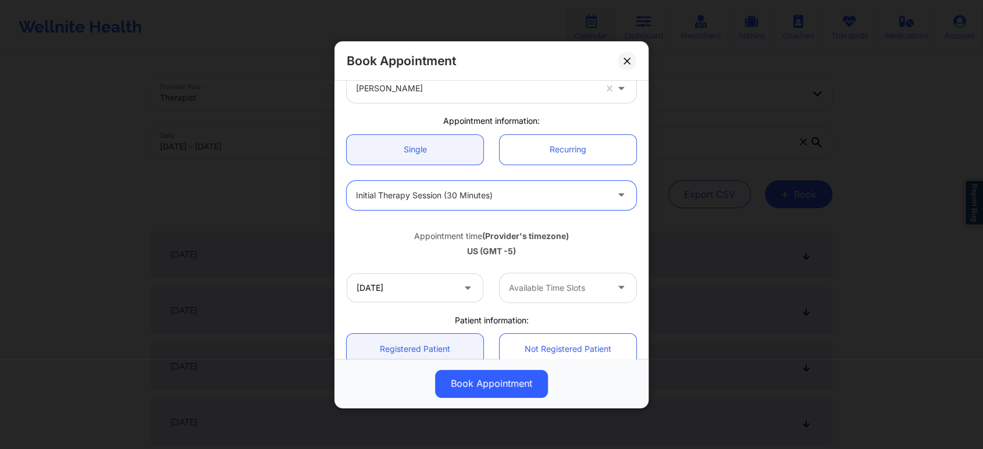
click at [616, 286] on icon at bounding box center [622, 285] width 12 height 10
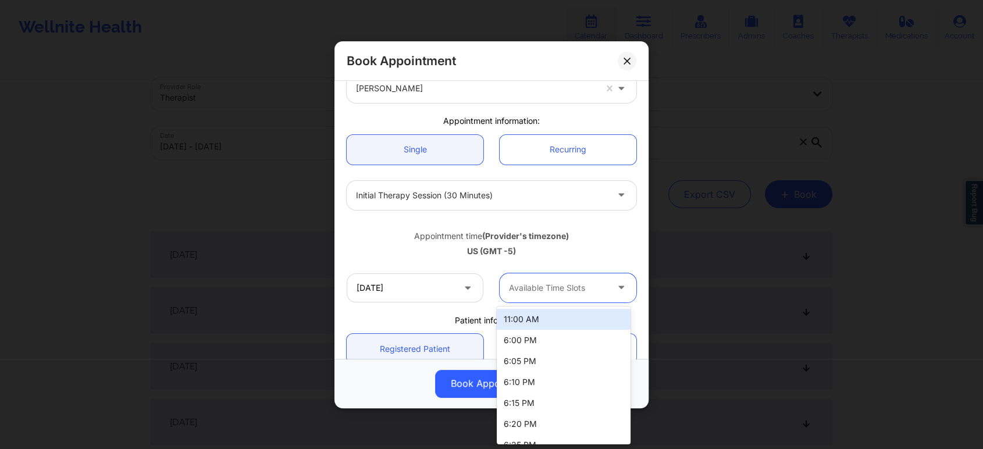
click at [616, 286] on icon at bounding box center [622, 285] width 12 height 10
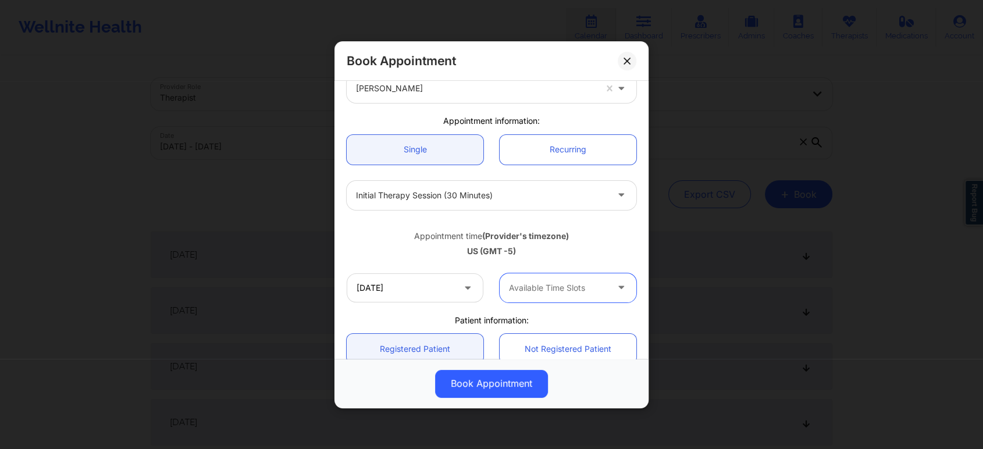
click at [504, 198] on div at bounding box center [481, 196] width 251 height 14
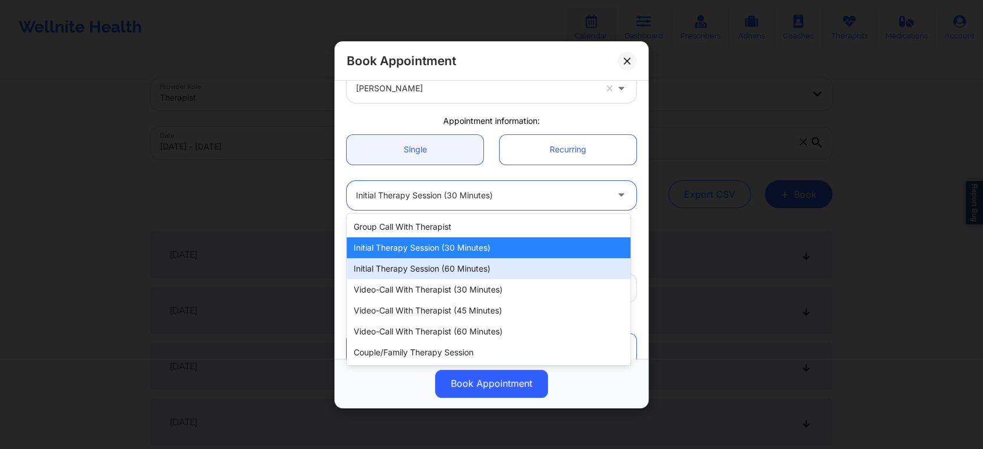
click at [454, 268] on div "Initial Therapy Session (60 minutes)" at bounding box center [489, 268] width 284 height 21
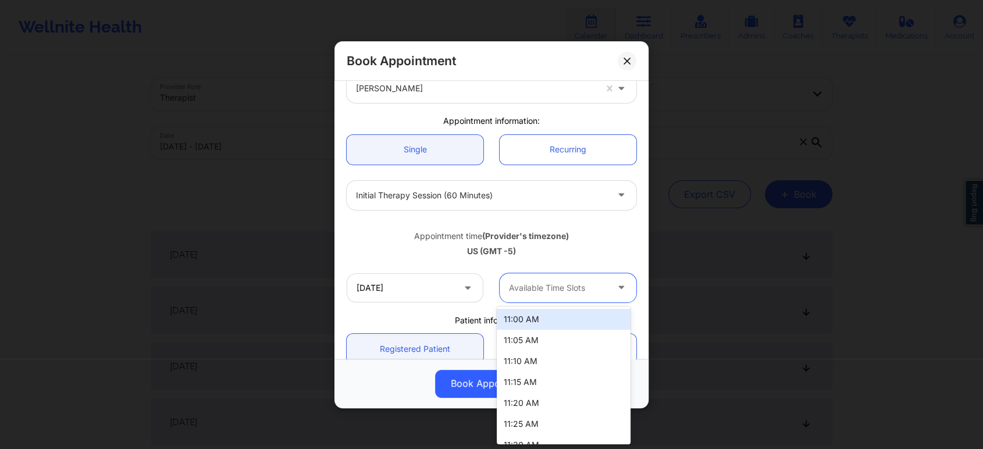
click at [560, 287] on div at bounding box center [558, 288] width 98 height 14
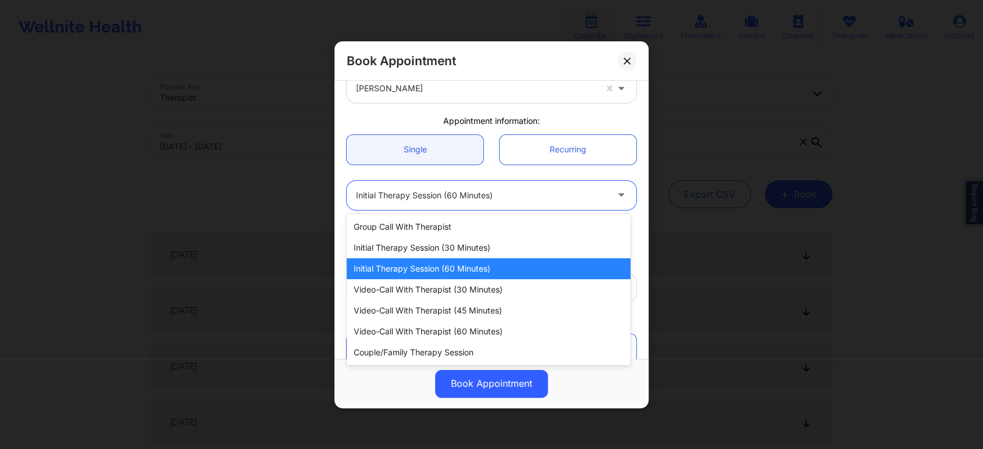
click at [540, 203] on div "Initial Therapy Session (60 minutes)" at bounding box center [481, 194] width 251 height 29
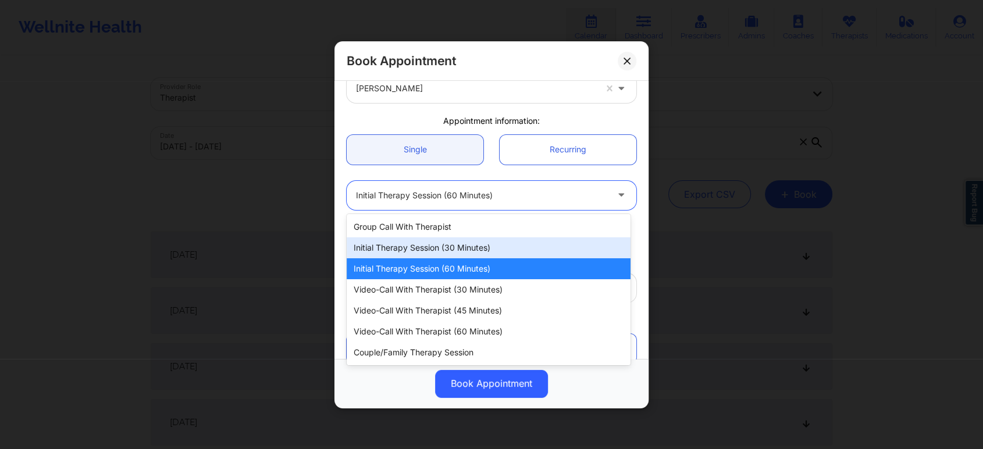
click at [486, 251] on div "Initial Therapy Session (30 minutes)" at bounding box center [489, 247] width 284 height 21
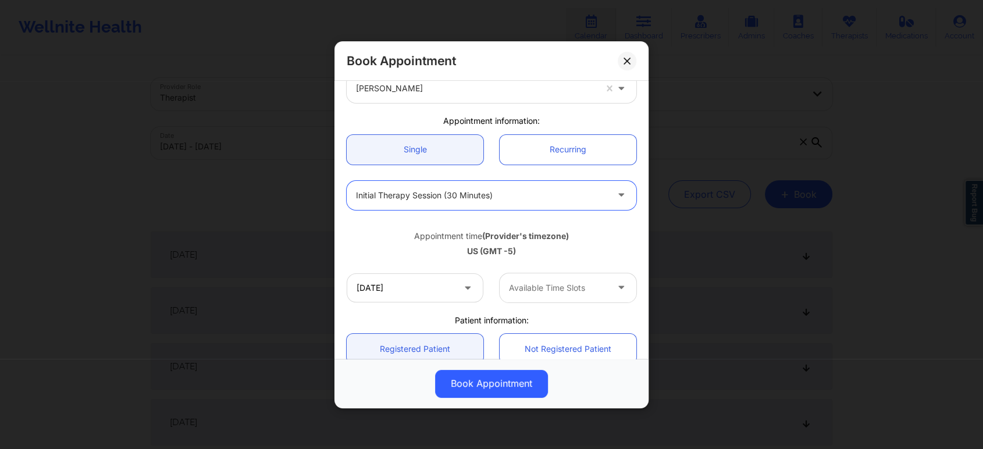
click at [494, 240] on b "(Provider's timezone)" at bounding box center [525, 235] width 87 height 10
click at [597, 238] on div "Appointment time (Provider's timezone)" at bounding box center [492, 236] width 290 height 12
click at [447, 290] on input "[DATE]" at bounding box center [415, 287] width 137 height 29
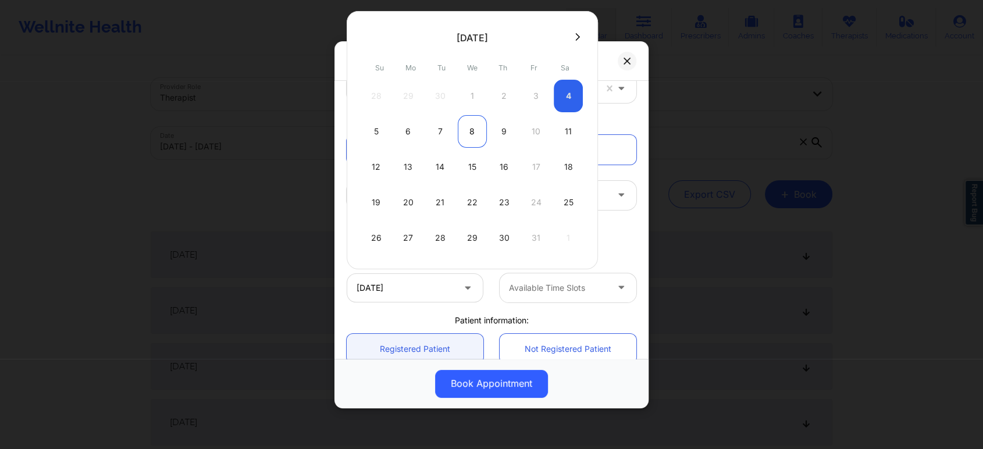
click at [471, 133] on div "8" at bounding box center [472, 131] width 29 height 33
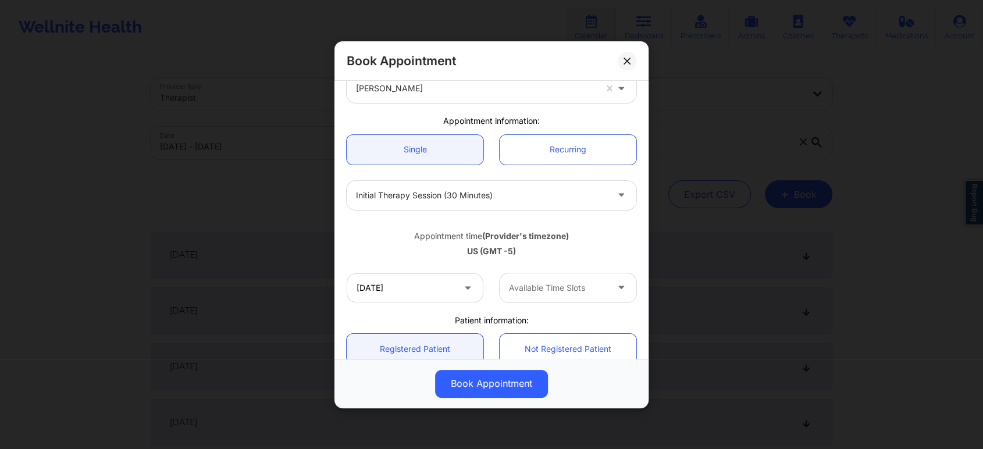
click at [574, 293] on div at bounding box center [558, 288] width 98 height 14
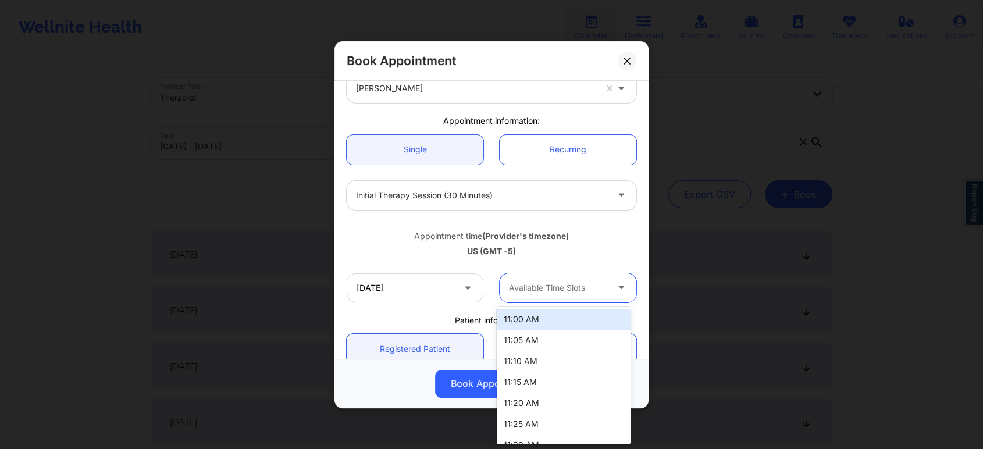
click at [400, 237] on div "Appointment time (Provider's timezone)" at bounding box center [492, 236] width 290 height 12
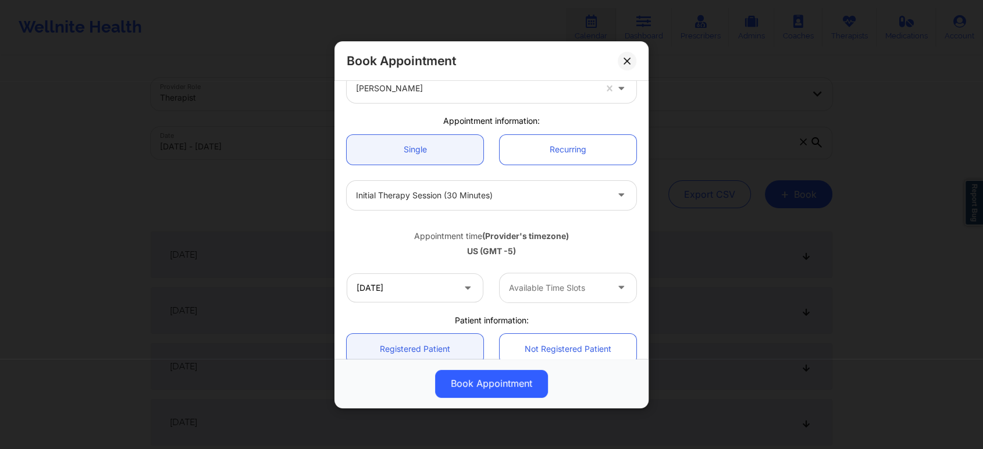
click at [591, 290] on div at bounding box center [558, 288] width 98 height 14
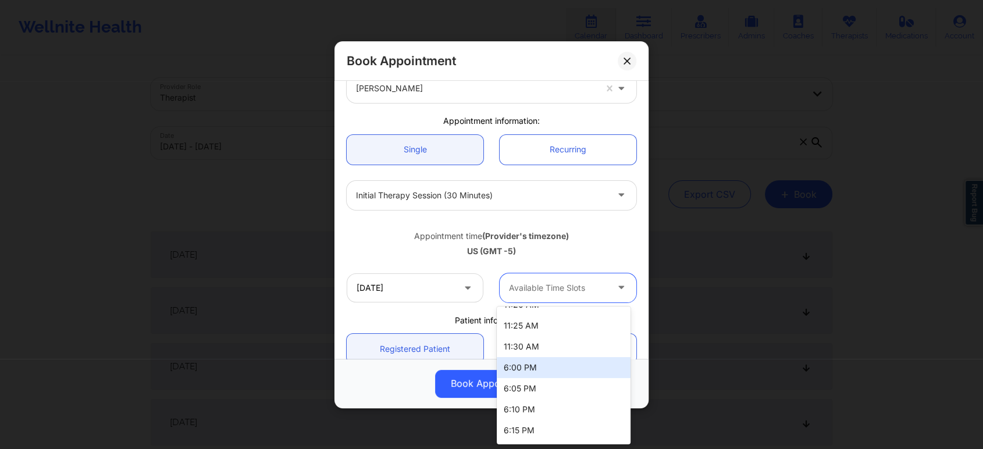
scroll to position [129, 0]
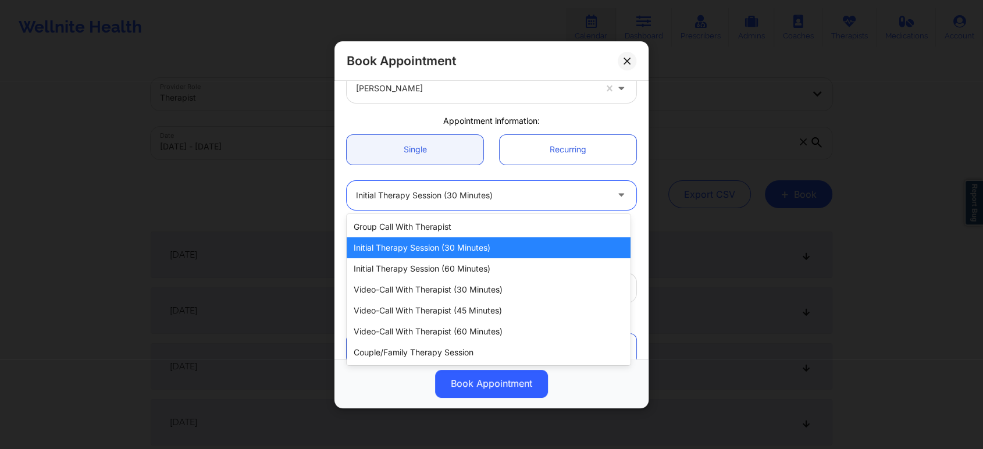
click at [496, 190] on div at bounding box center [481, 196] width 251 height 14
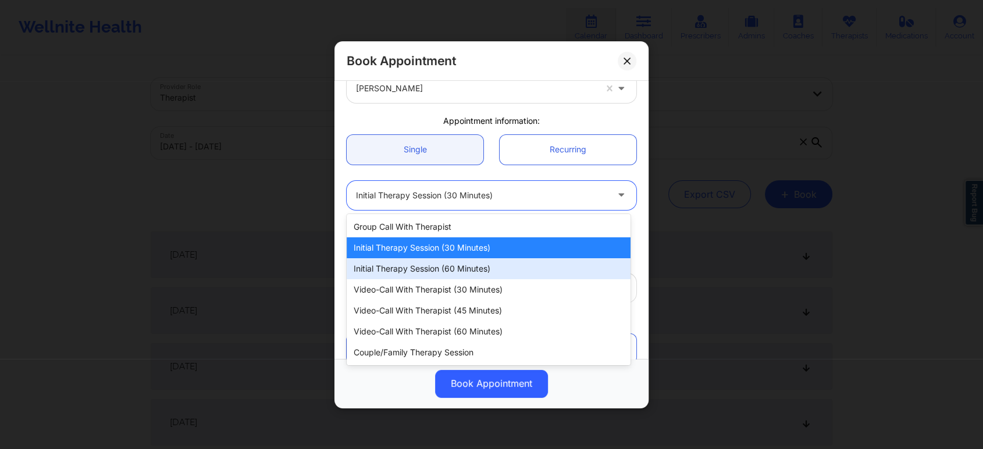
click at [492, 263] on div "Initial Therapy Session (60 minutes)" at bounding box center [489, 268] width 284 height 21
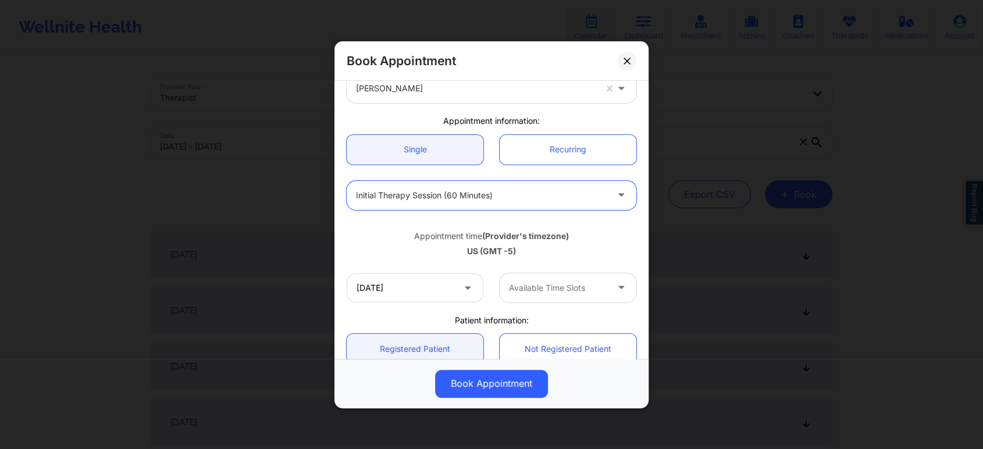
click at [560, 253] on div "US (GMT -5)" at bounding box center [492, 252] width 290 height 12
click at [597, 282] on div at bounding box center [558, 288] width 98 height 14
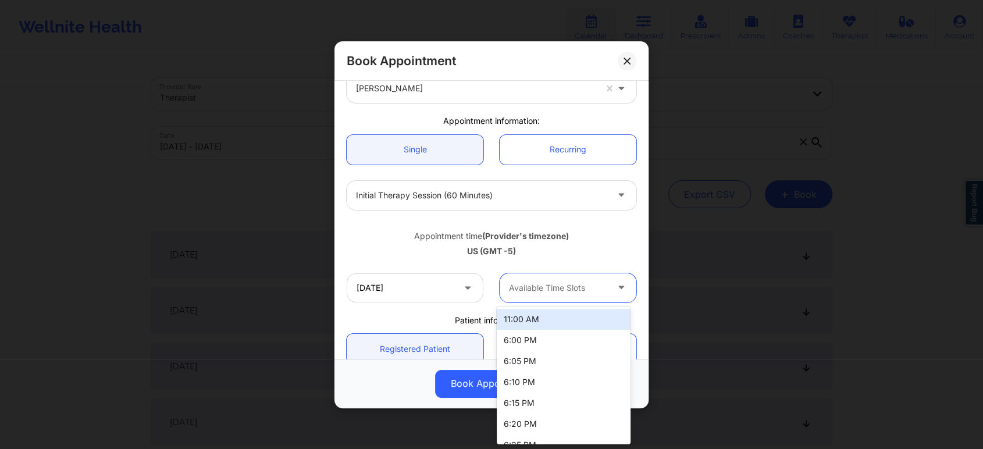
click at [616, 225] on div "Appointment time (Provider's timezone) [GEOGRAPHIC_DATA] (GMT -5)" at bounding box center [492, 241] width 306 height 47
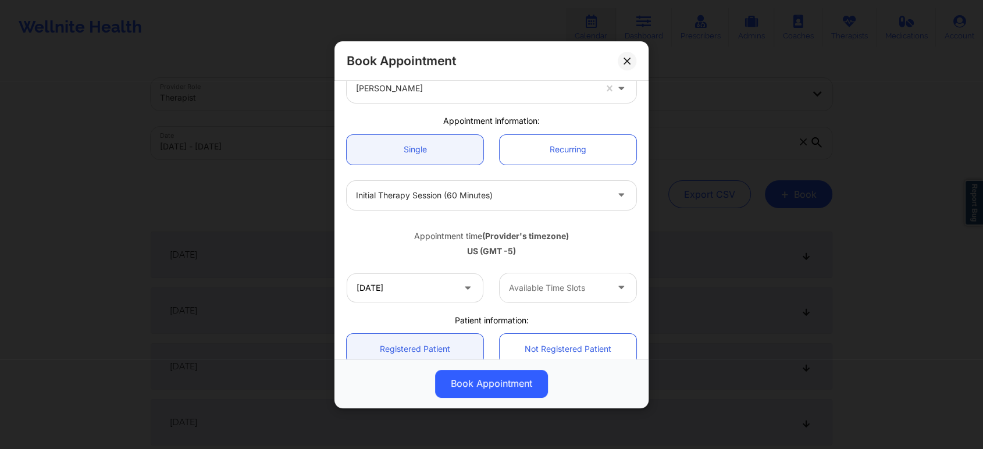
click at [594, 192] on div at bounding box center [481, 196] width 251 height 14
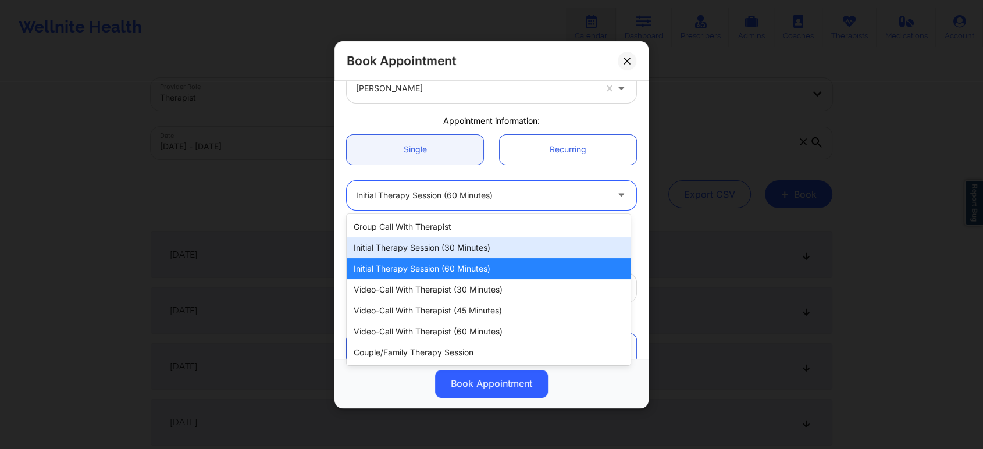
click at [521, 244] on div "Initial Therapy Session (30 minutes)" at bounding box center [489, 247] width 284 height 21
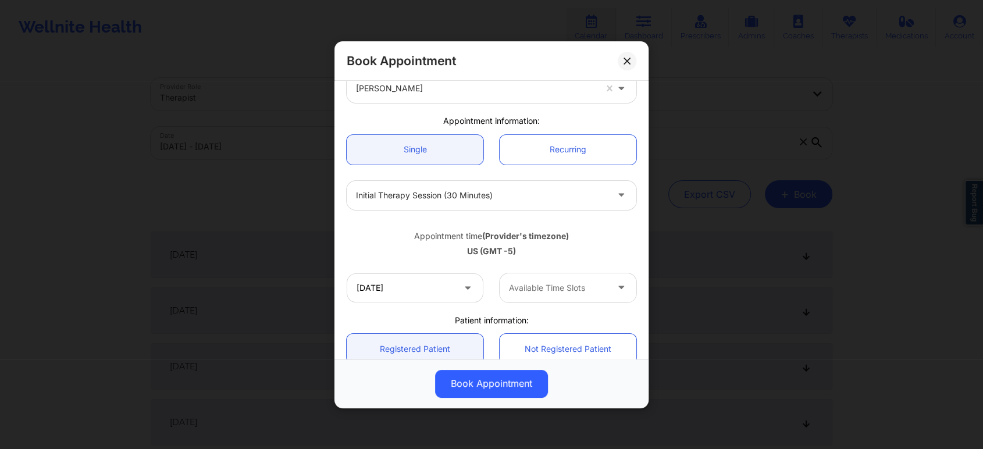
click at [388, 241] on div "Appointment time (Provider's timezone)" at bounding box center [492, 236] width 290 height 12
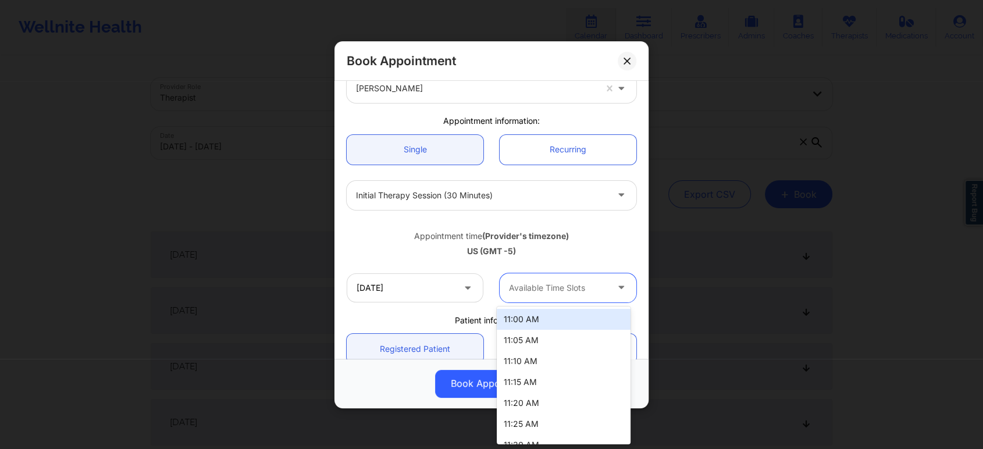
click at [594, 287] on div at bounding box center [558, 288] width 98 height 14
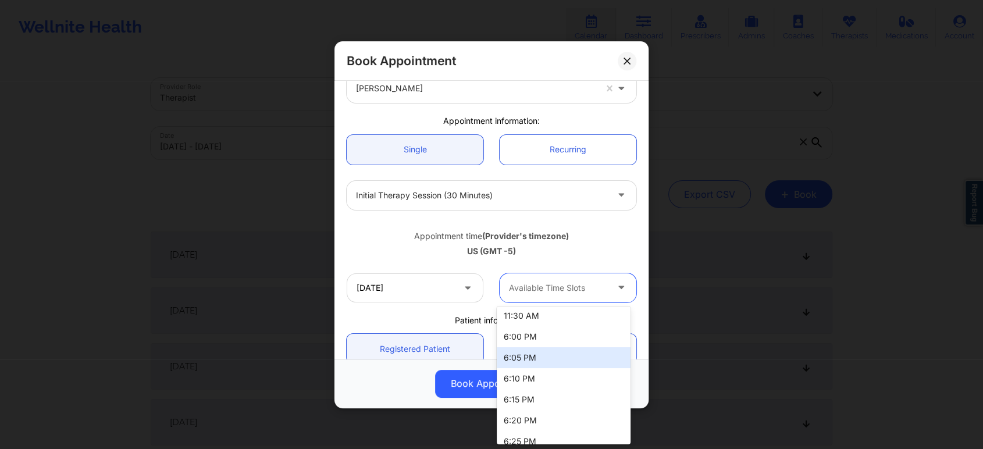
scroll to position [65, 0]
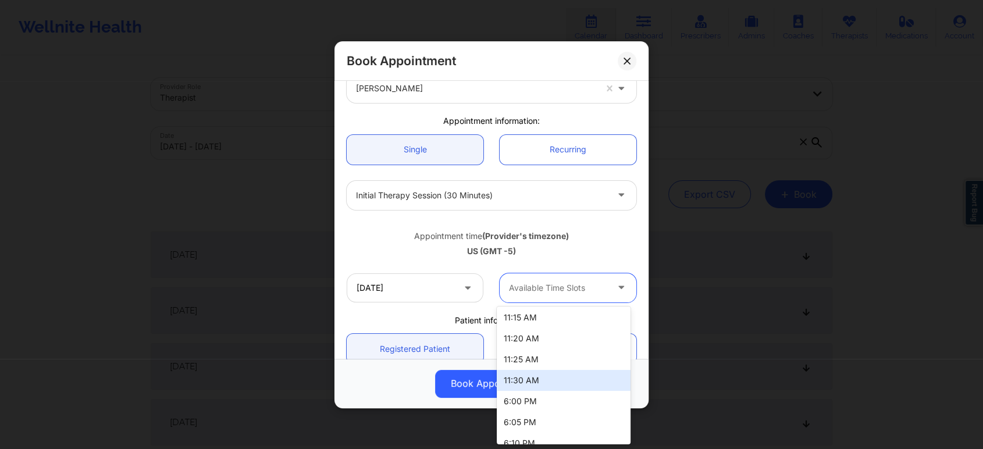
click at [528, 382] on div "11:30 AM" at bounding box center [564, 380] width 134 height 21
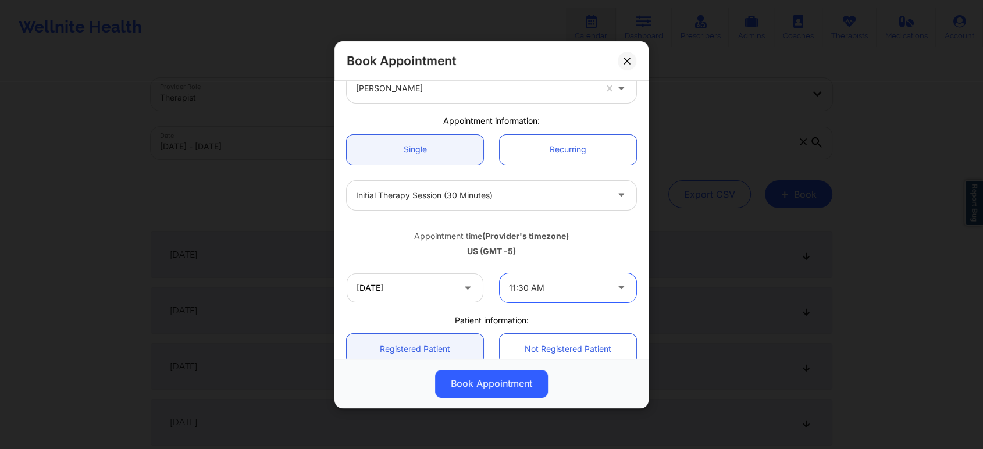
click at [403, 248] on div "US (GMT -5)" at bounding box center [492, 252] width 290 height 12
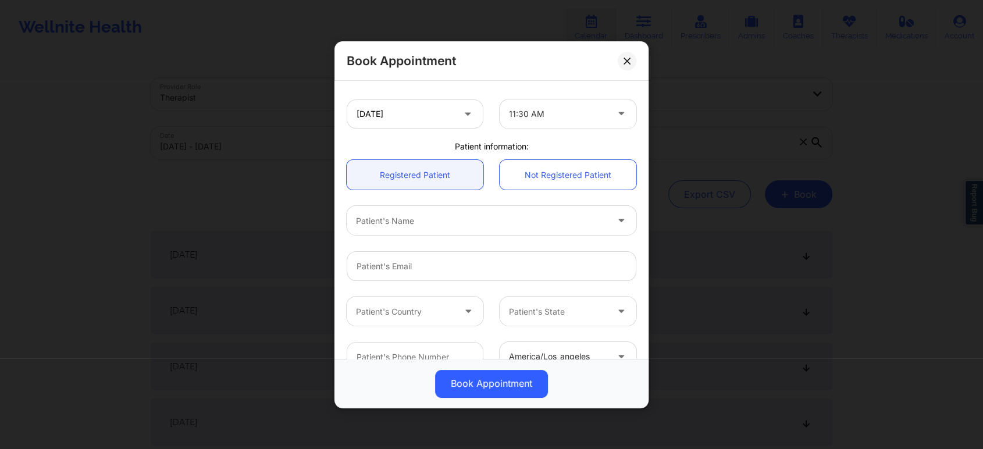
scroll to position [258, 0]
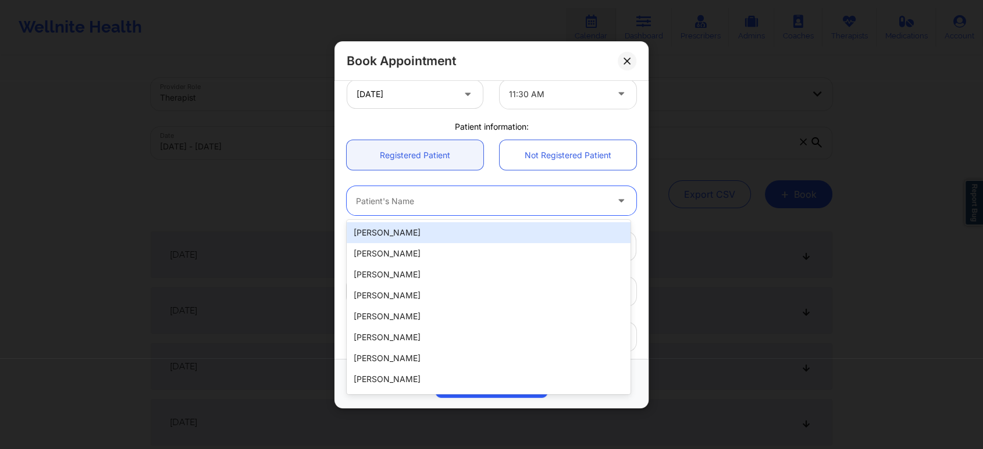
click at [567, 199] on div at bounding box center [481, 201] width 251 height 14
paste input "[EMAIL_ADDRESS][DOMAIN_NAME]"
type input "[EMAIL_ADDRESS][DOMAIN_NAME]"
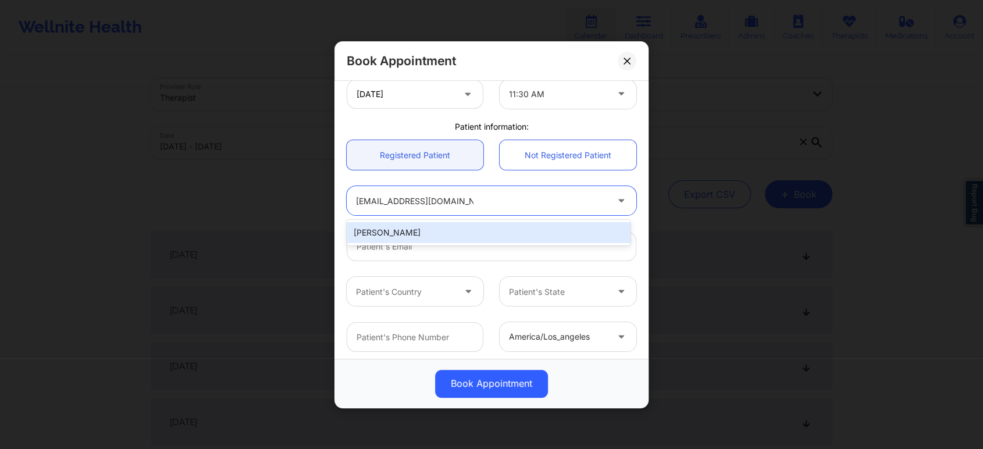
click at [482, 228] on div "[PERSON_NAME]" at bounding box center [489, 232] width 284 height 21
type input "[EMAIL_ADDRESS][DOMAIN_NAME]"
type input "6096173340"
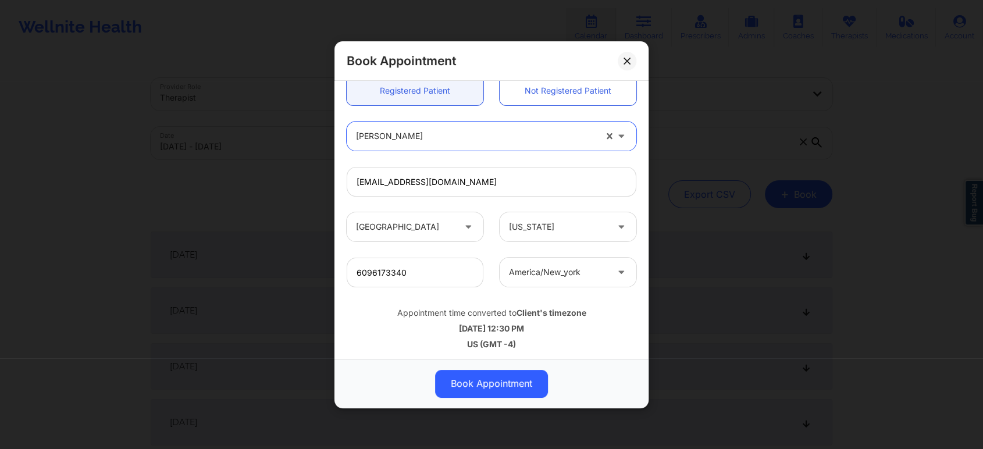
scroll to position [326, 0]
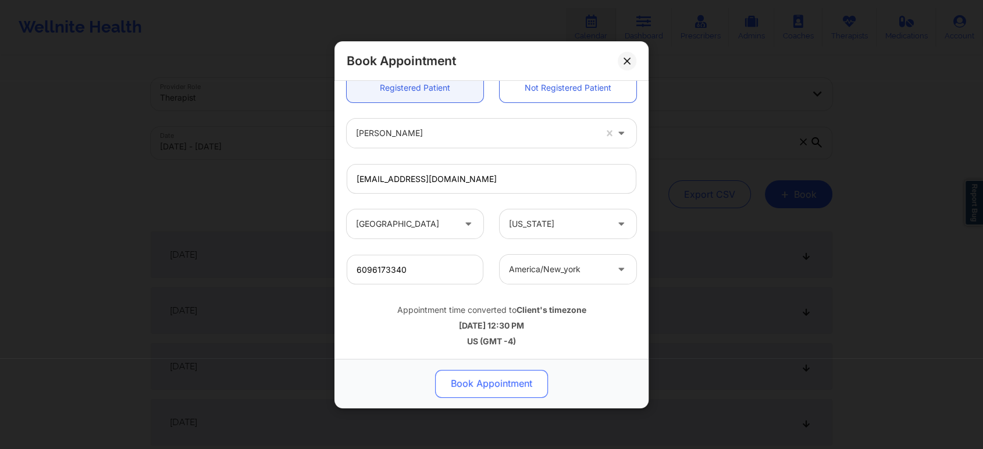
click at [507, 378] on button "Book Appointment" at bounding box center [491, 383] width 113 height 28
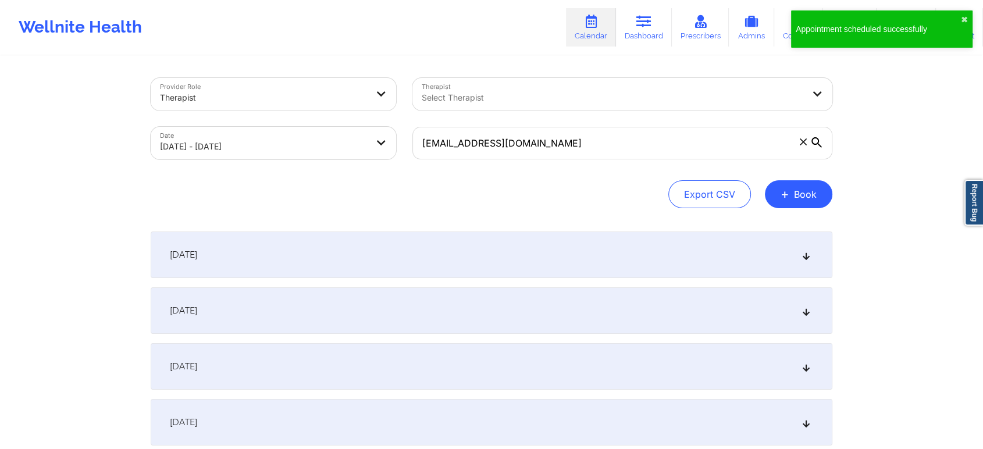
click at [479, 183] on div "Export CSV + Book" at bounding box center [492, 194] width 682 height 28
click at [352, 134] on body "Appointment scheduled successfully ✖︎ Wellnite Health Calendar Dashboard Prescr…" at bounding box center [491, 224] width 983 height 449
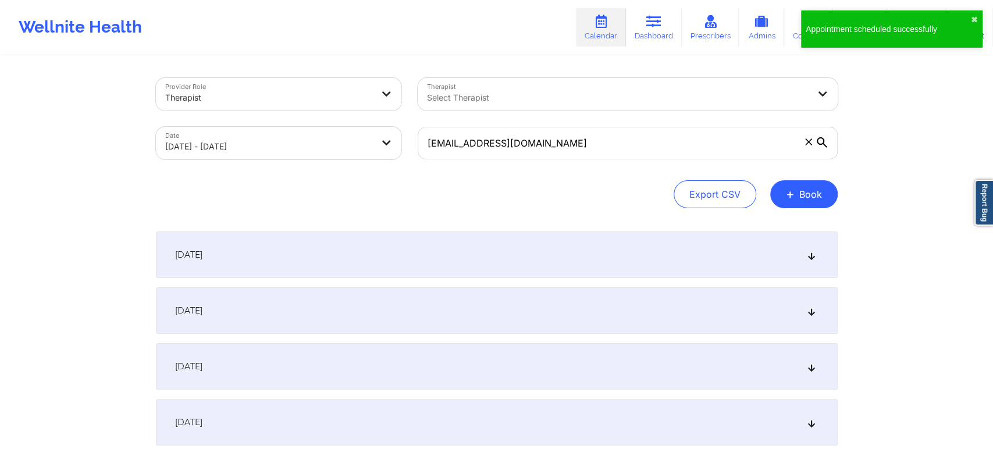
select select "2025-9"
select select "2025-10"
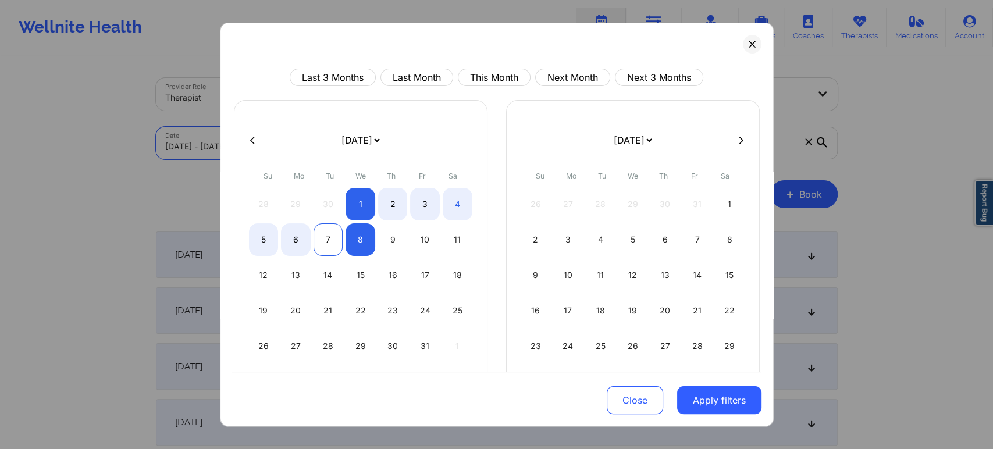
click at [326, 240] on div "7" at bounding box center [329, 239] width 30 height 33
select select "2025-9"
select select "2025-10"
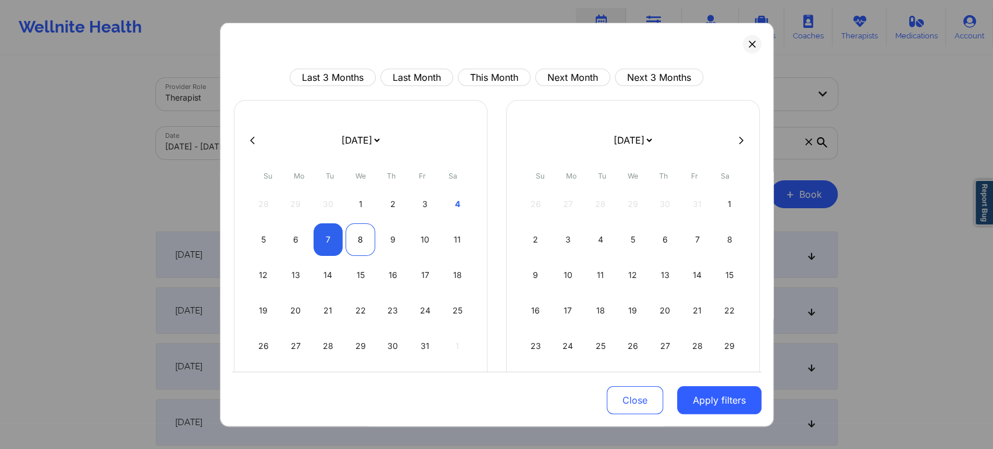
select select "2025-9"
select select "2025-10"
click at [358, 241] on div "8" at bounding box center [361, 239] width 30 height 33
select select "2025-9"
select select "2025-10"
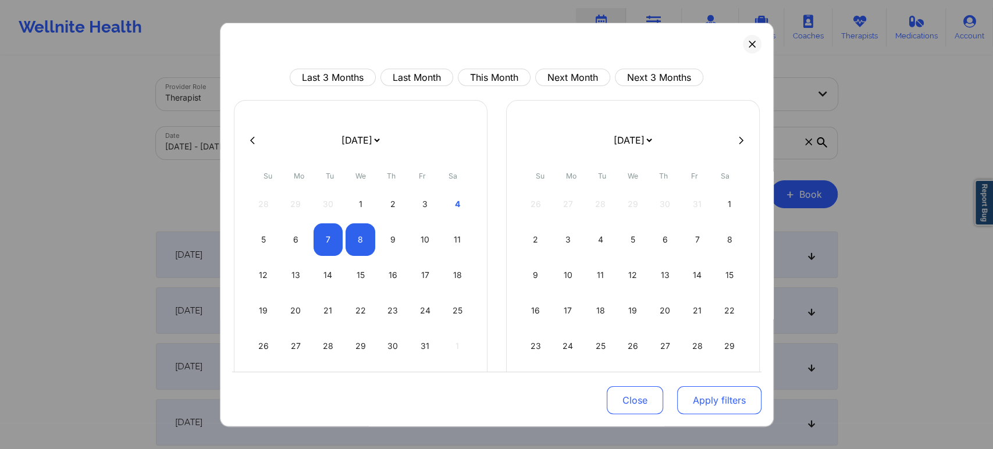
click at [715, 397] on button "Apply filters" at bounding box center [719, 400] width 84 height 28
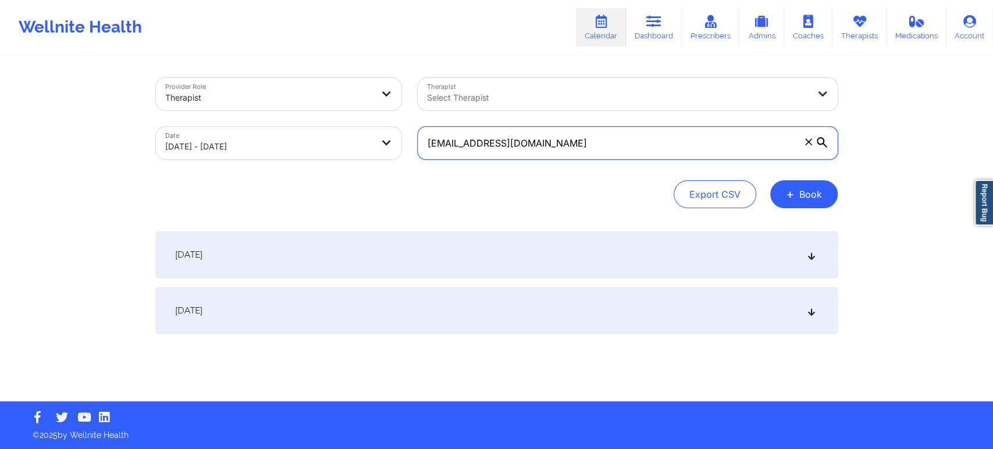
click at [554, 138] on input "[EMAIL_ADDRESS][DOMAIN_NAME]" at bounding box center [628, 143] width 420 height 33
paste input "amandazubricki@hot"
type input "[EMAIL_ADDRESS][DOMAIN_NAME]"
click at [569, 196] on div "Export CSV + Book" at bounding box center [497, 194] width 682 height 28
click at [809, 317] on div "[DATE]" at bounding box center [497, 310] width 682 height 47
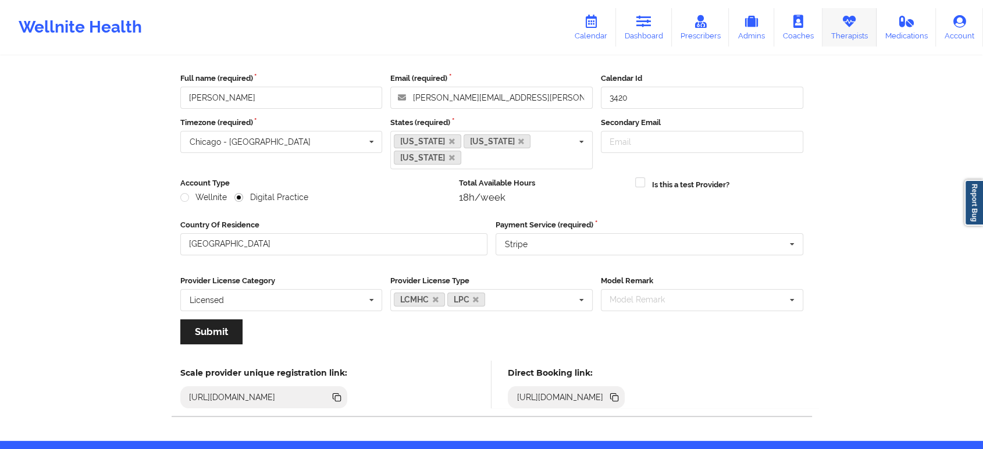
drag, startPoint x: 0, startPoint y: 0, endPoint x: 840, endPoint y: 31, distance: 840.8
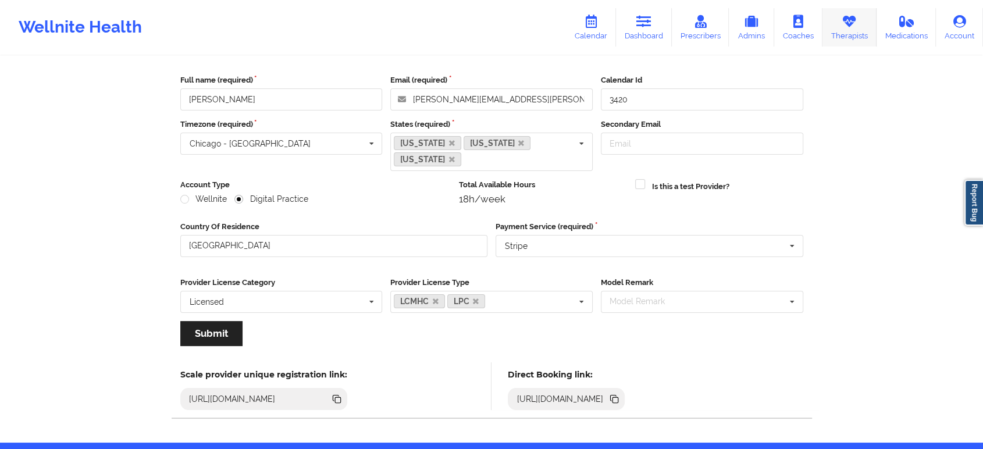
click at [840, 31] on link "Therapists" at bounding box center [850, 27] width 54 height 38
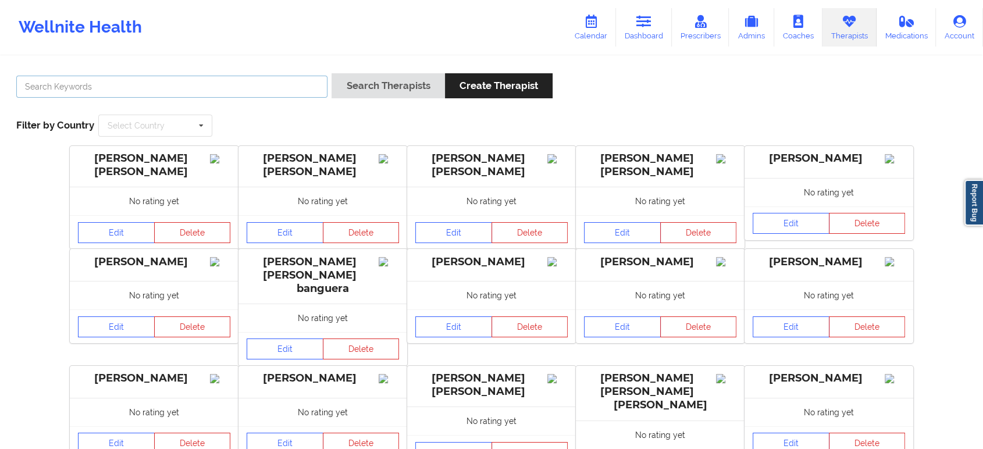
click at [282, 77] on input "text" at bounding box center [171, 87] width 311 height 22
paste input "Talli Bryant"
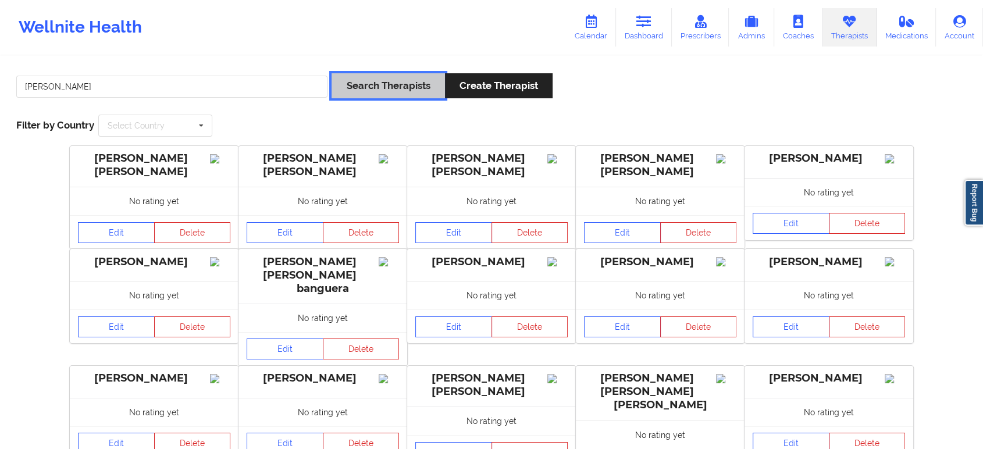
click at [372, 87] on button "Search Therapists" at bounding box center [388, 85] width 113 height 25
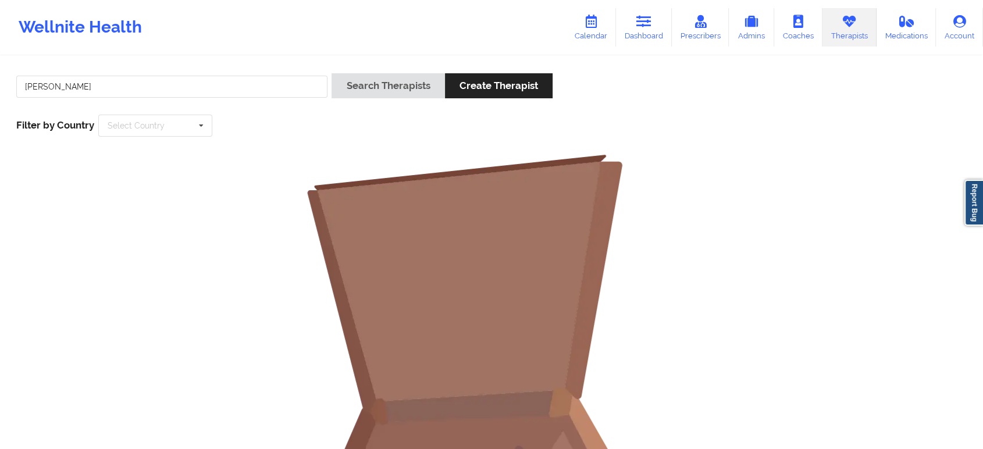
click at [211, 107] on div "Talli Bryant Search Therapists Create Therapist Filter by Country Select Countr…" at bounding box center [491, 105] width 967 height 80
click at [204, 91] on input "Talli Bryant" at bounding box center [171, 87] width 311 height 22
paste input "Allison Burrell -"
click at [361, 84] on button "Search Therapists" at bounding box center [388, 85] width 113 height 25
click at [215, 94] on input "Allison Burrell" at bounding box center [171, 87] width 311 height 22
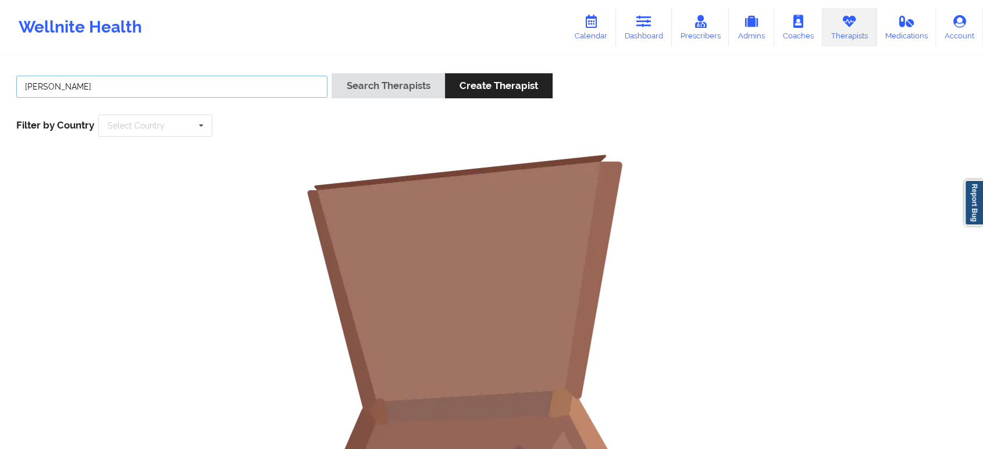
type input "Allison"
click at [332, 73] on button "Search Therapists" at bounding box center [388, 85] width 113 height 25
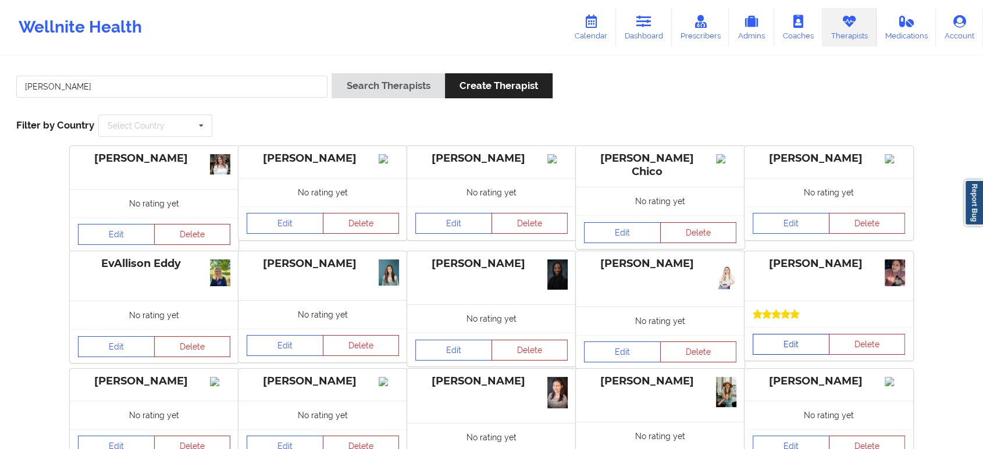
click at [802, 341] on link "Edit" at bounding box center [791, 344] width 77 height 21
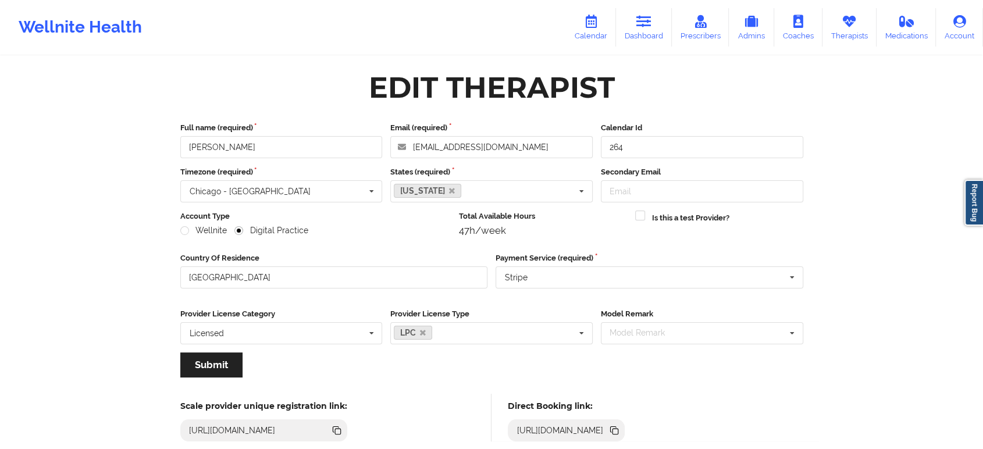
click at [619, 431] on icon at bounding box center [616, 432] width 6 height 6
click at [320, 141] on input "Allison Chelsey Burrell" at bounding box center [281, 147] width 202 height 22
click at [619, 432] on icon at bounding box center [616, 432] width 6 height 6
